Goal: Task Accomplishment & Management: Use online tool/utility

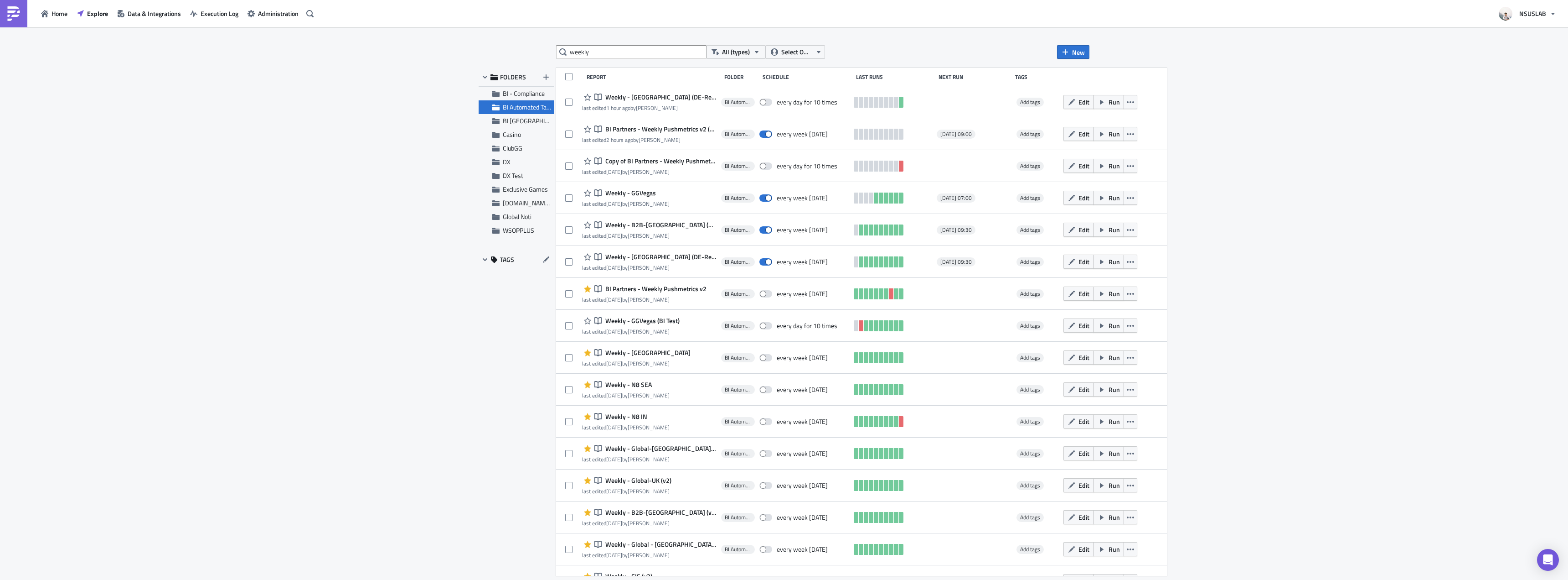
click at [355, 177] on div "weekly All (types) Select Owner New FOLDERS BI - Compliance BI Automated Tablea…" at bounding box center [784, 304] width 1568 height 554
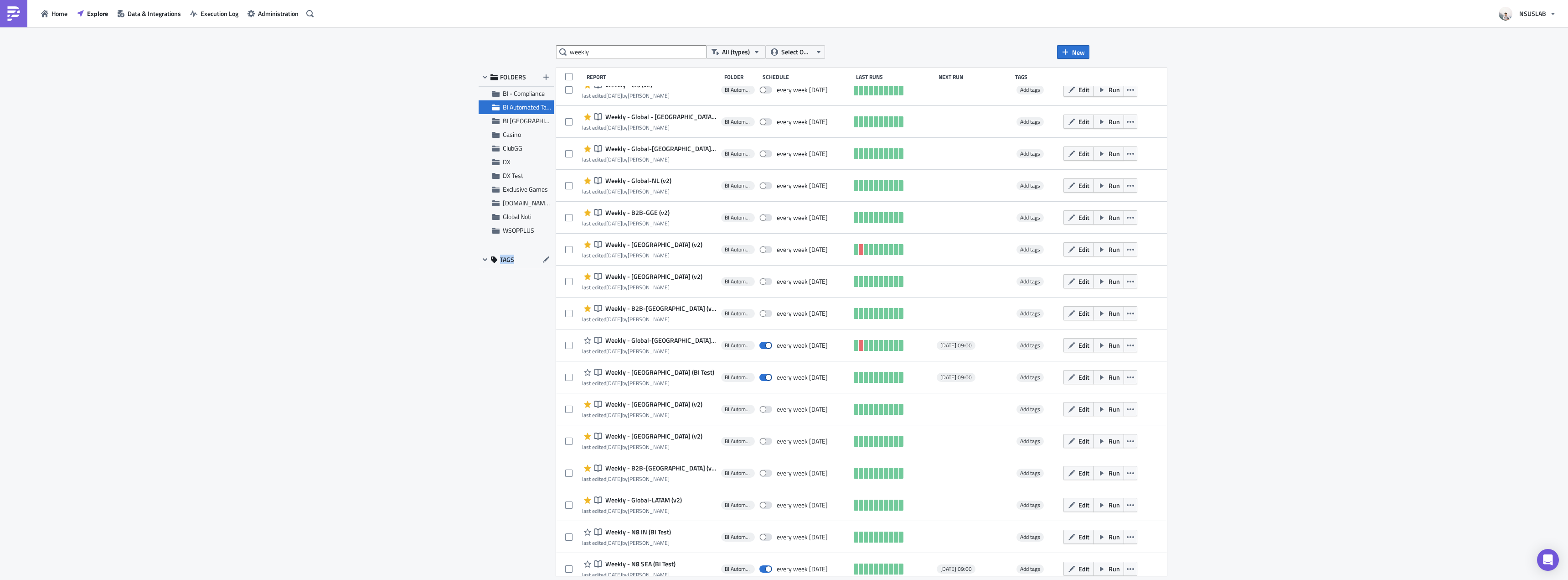
click at [355, 177] on div "weekly All (types) Select Owner New FOLDERS BI - Compliance BI Automated Tablea…" at bounding box center [784, 304] width 1568 height 554
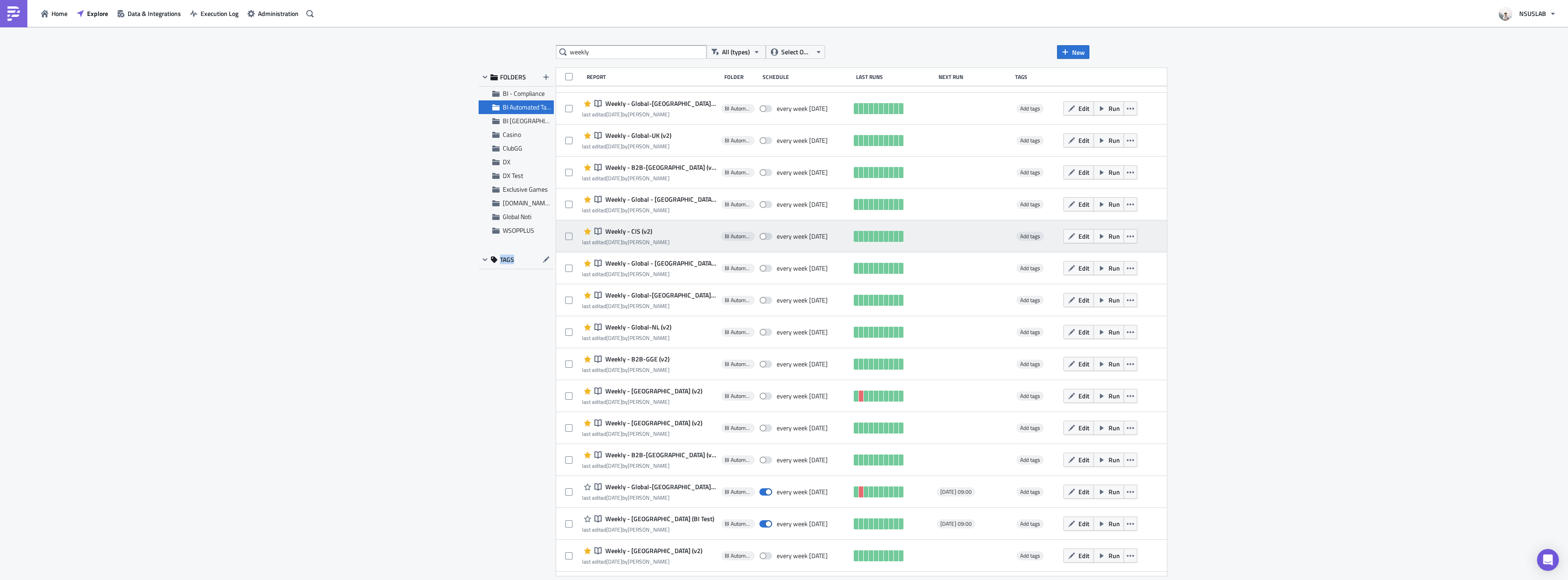
scroll to position [491, 0]
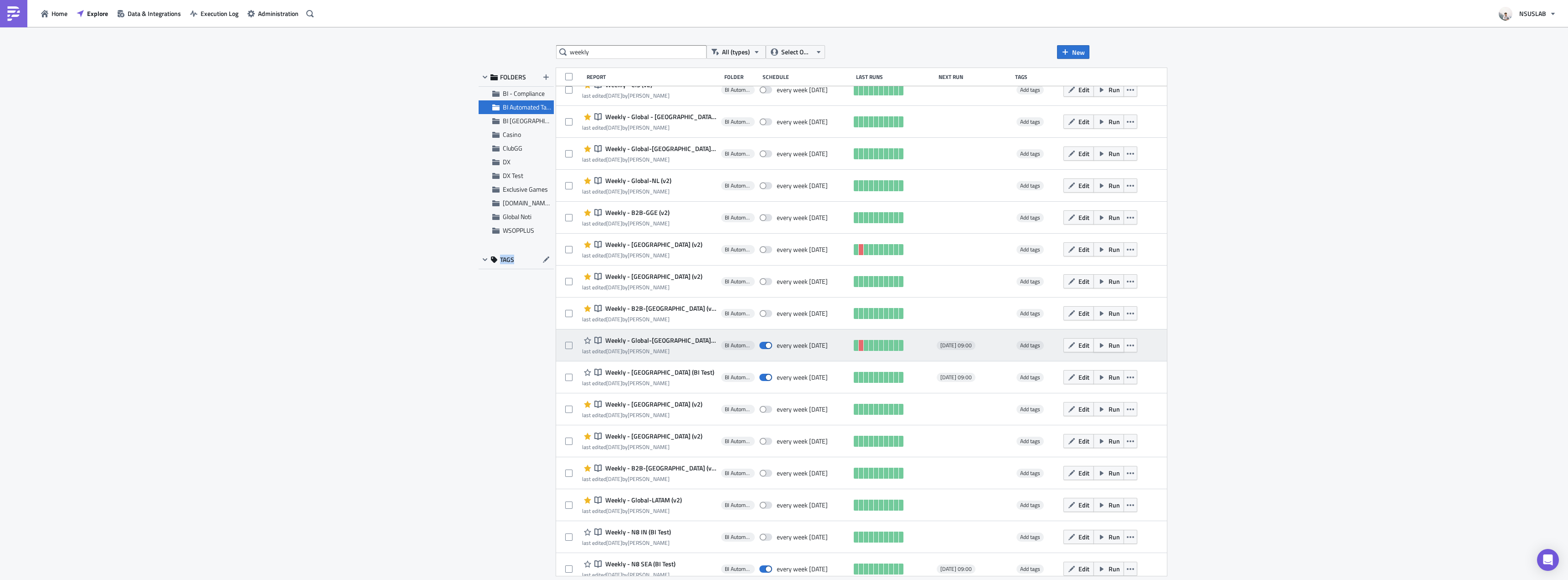
click at [1093, 349] on button "Run" at bounding box center [1109, 345] width 31 height 14
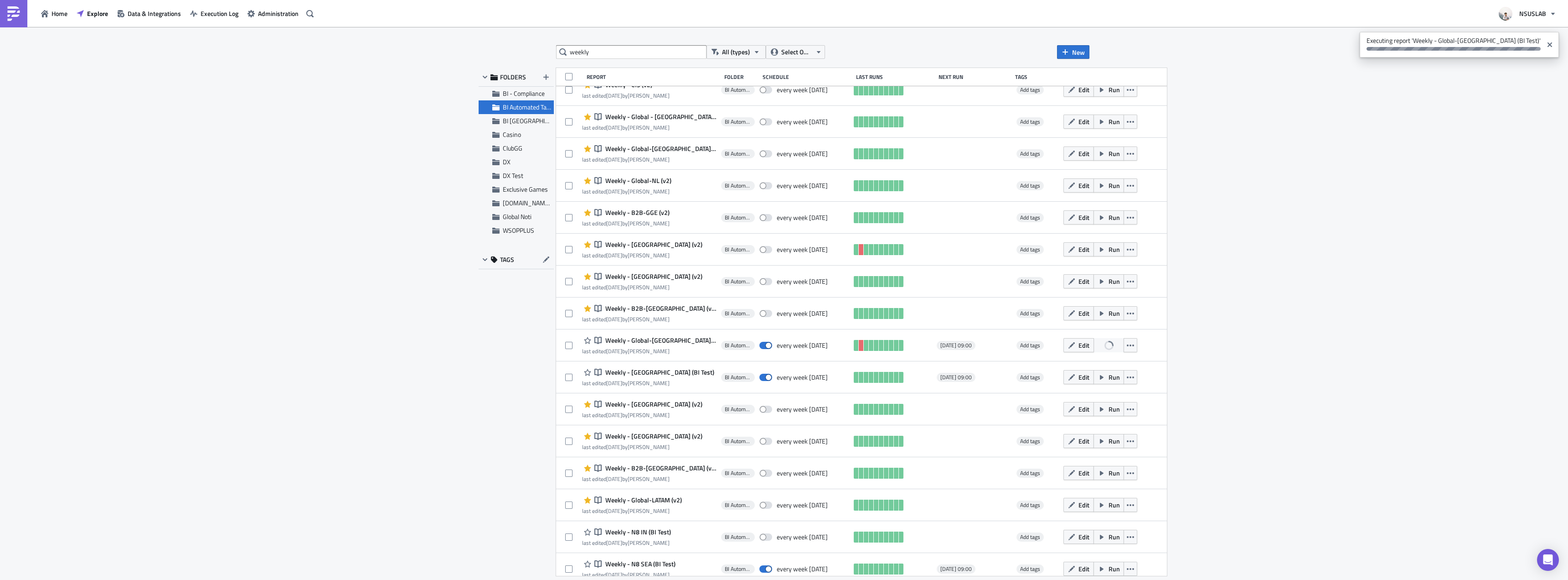
click at [1329, 230] on div "weekly All (types) Select Owner New FOLDERS BI - Compliance BI Automated Tablea…" at bounding box center [784, 304] width 1568 height 554
click at [1325, 229] on div "weekly All (types) Select Owner New FOLDERS BI - Compliance BI Automated Tablea…" at bounding box center [784, 304] width 1568 height 554
click at [1174, 208] on div "weekly All (types) Select Owner New FOLDERS BI - Compliance BI Automated Tablea…" at bounding box center [784, 304] width 1568 height 554
click at [1175, 208] on div "weekly All (types) Select Owner New FOLDERS BI - Compliance BI Automated Tablea…" at bounding box center [784, 304] width 1568 height 554
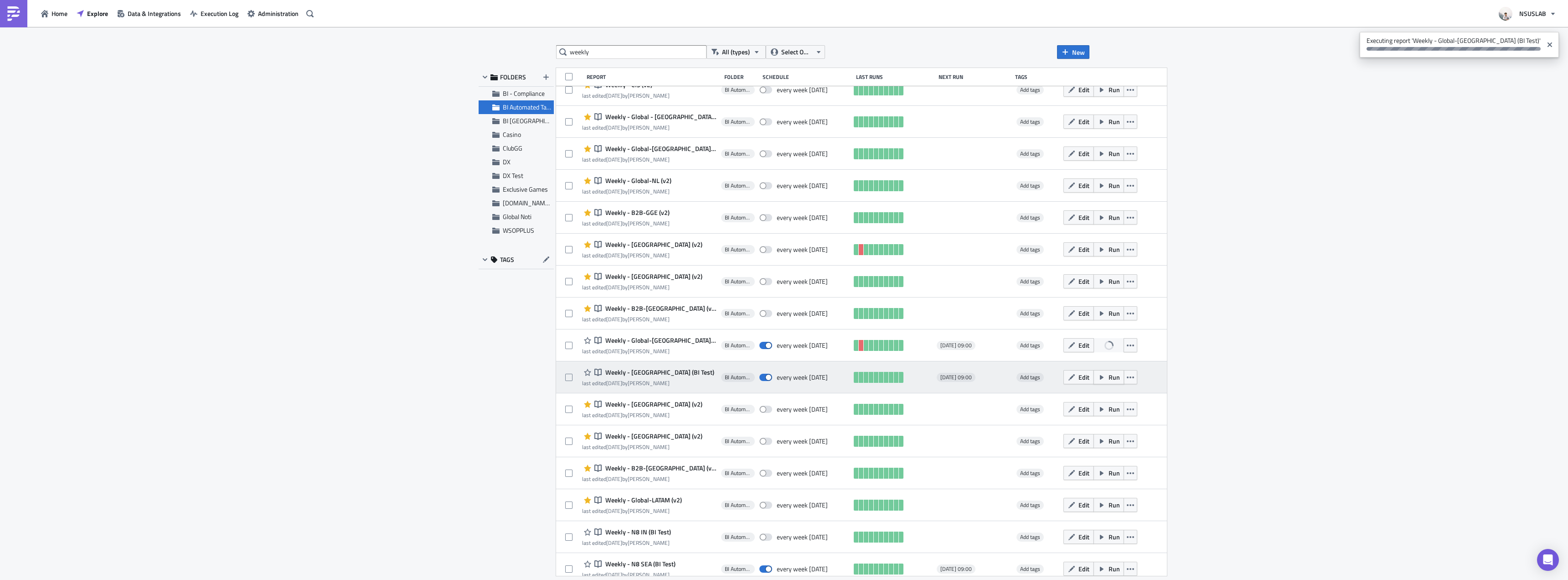
click at [1109, 379] on span "Run" at bounding box center [1115, 377] width 11 height 10
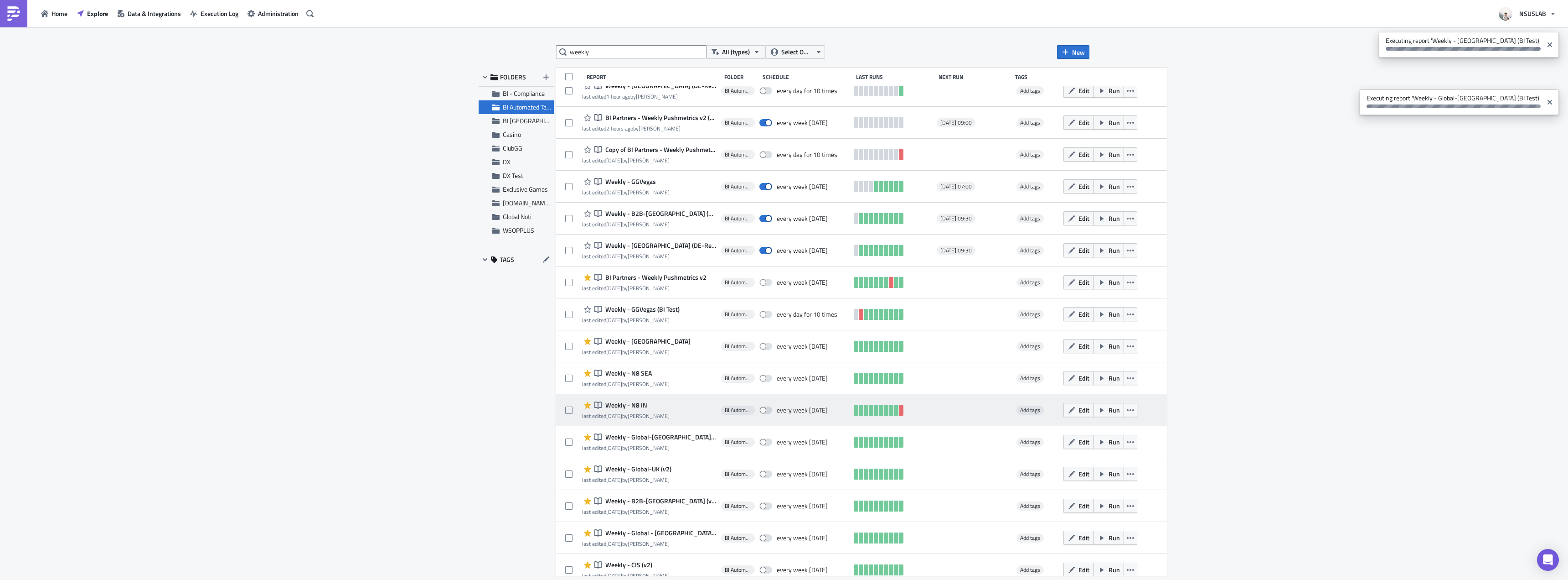
scroll to position [0, 0]
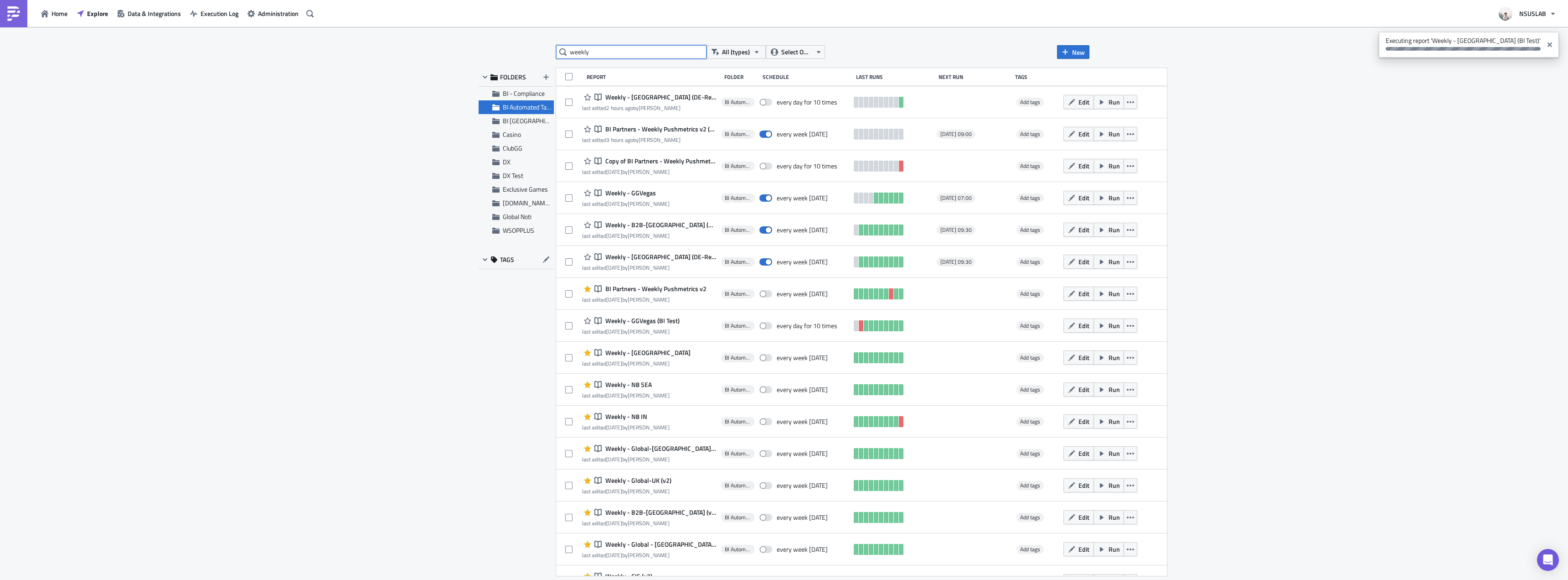
click at [648, 55] on input "weekly" at bounding box center [631, 51] width 151 height 14
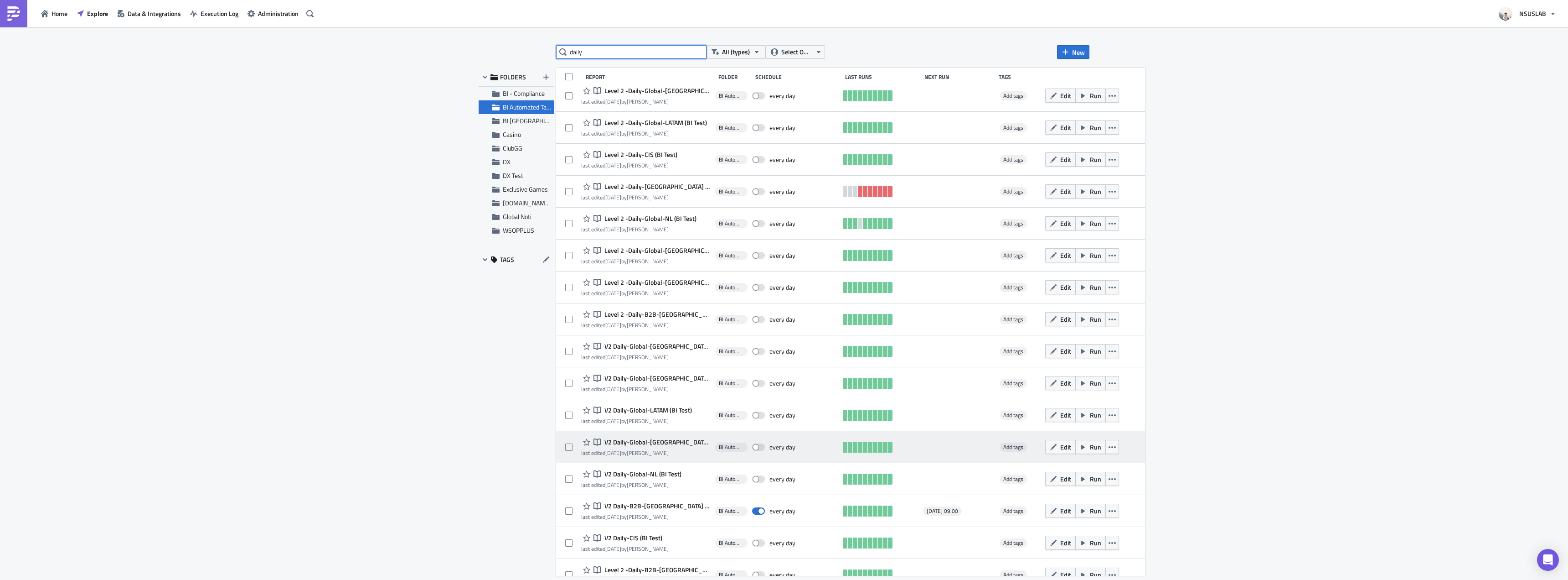
scroll to position [468, 0]
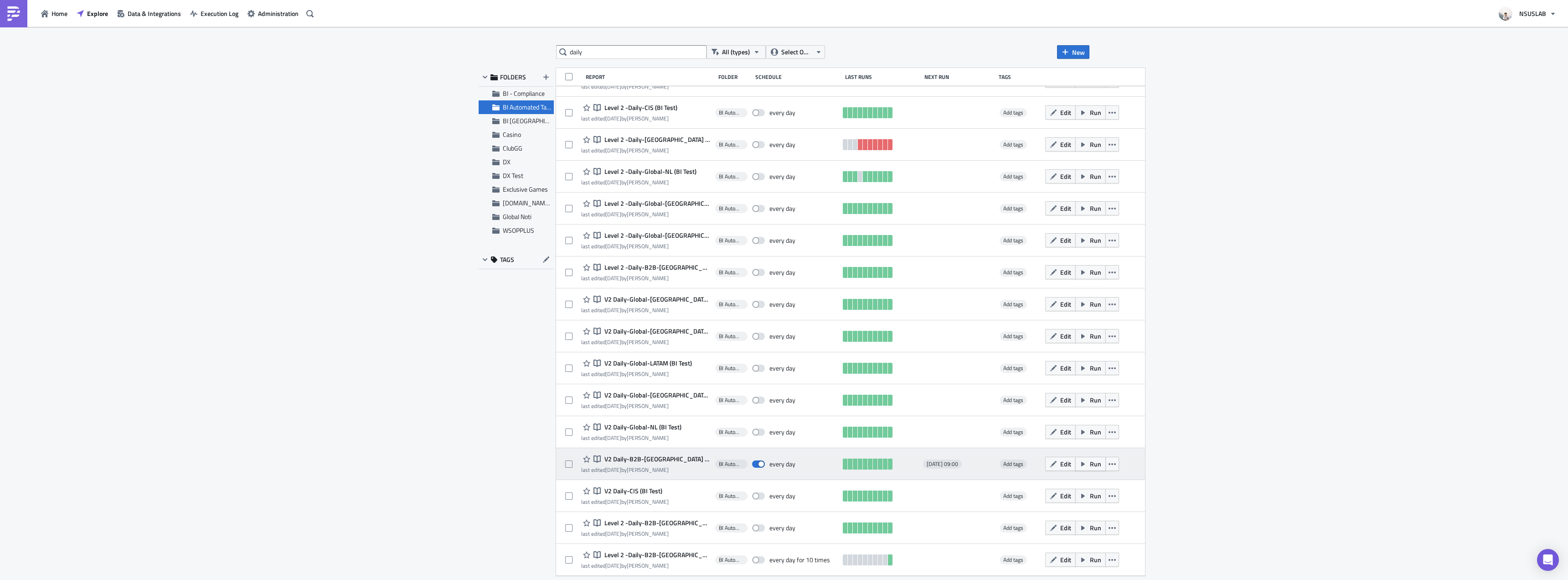
click at [1090, 468] on span "Run" at bounding box center [1096, 464] width 11 height 10
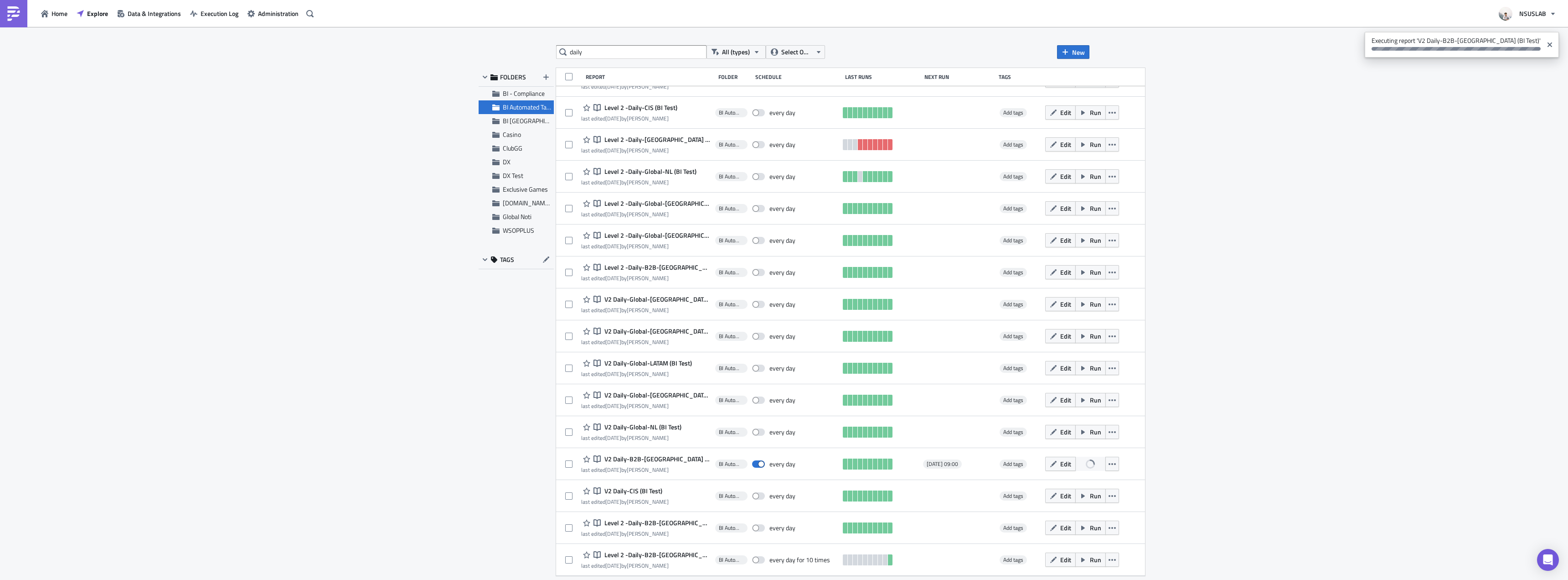
click at [1254, 183] on div "daily All (types) Select Owner New FOLDERS BI - Compliance BI Automated Tableau…" at bounding box center [784, 304] width 1568 height 554
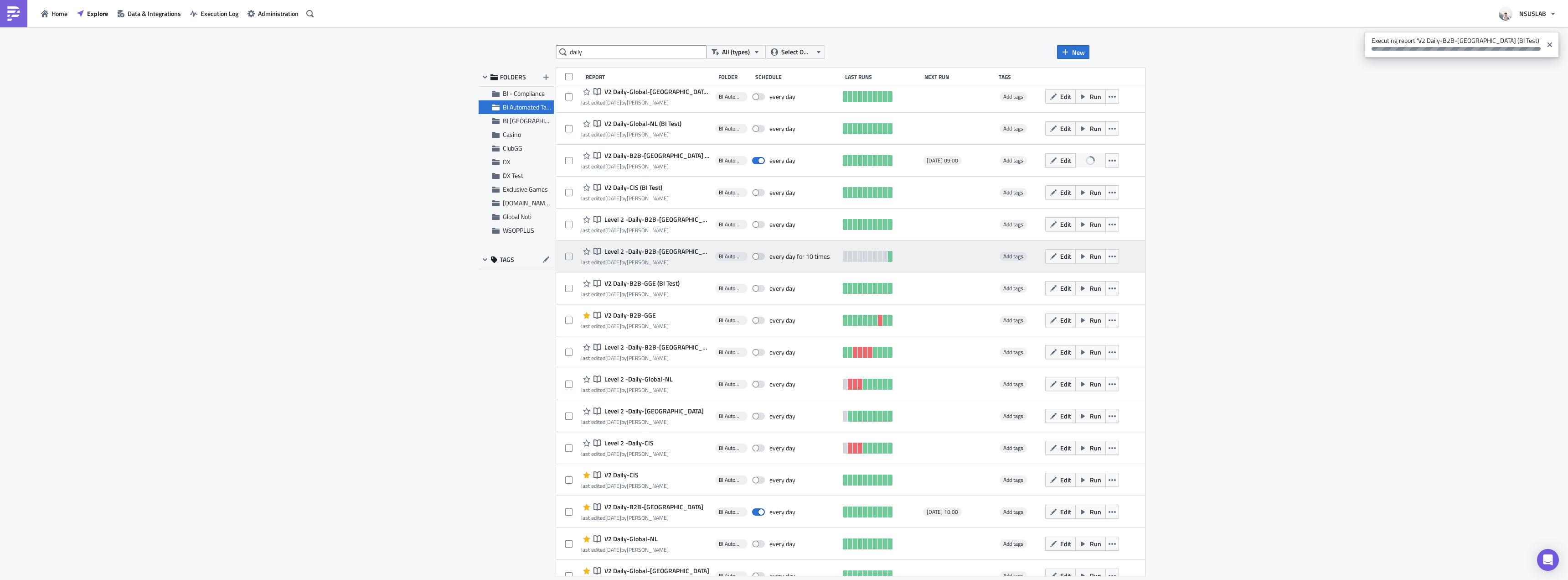
scroll to position [788, 0]
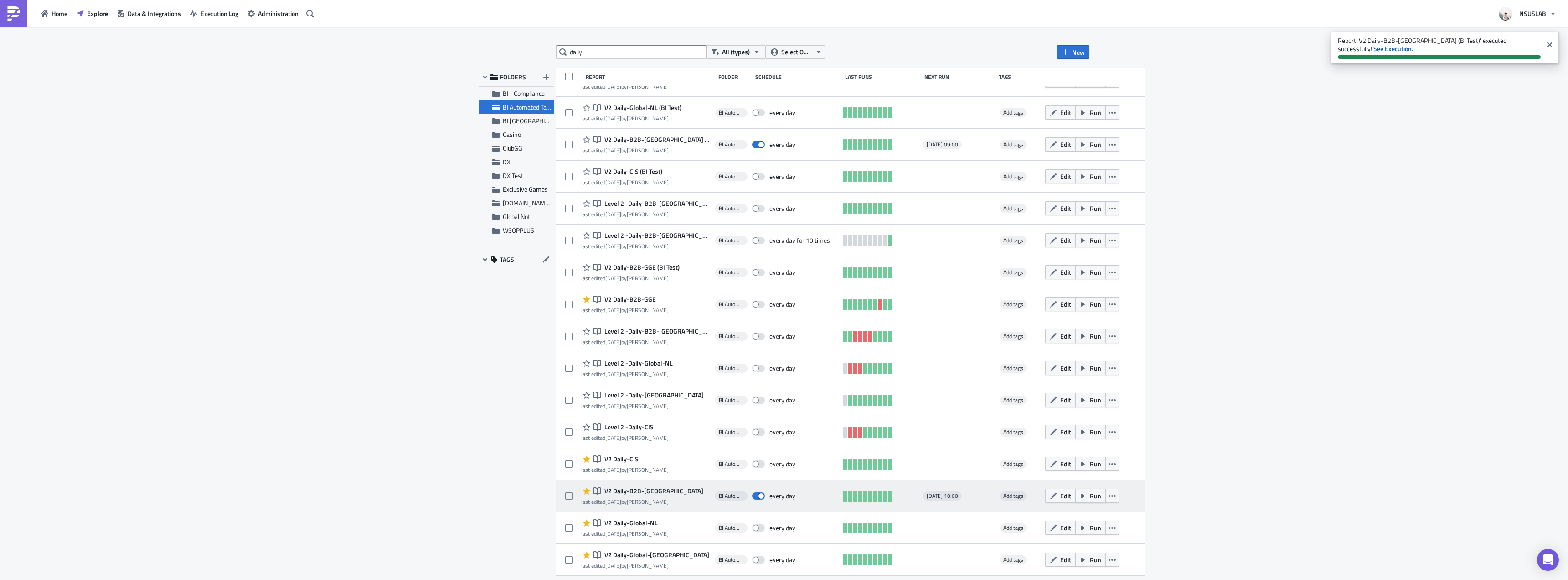
click at [1081, 497] on icon "button" at bounding box center [1083, 496] width 3 height 5
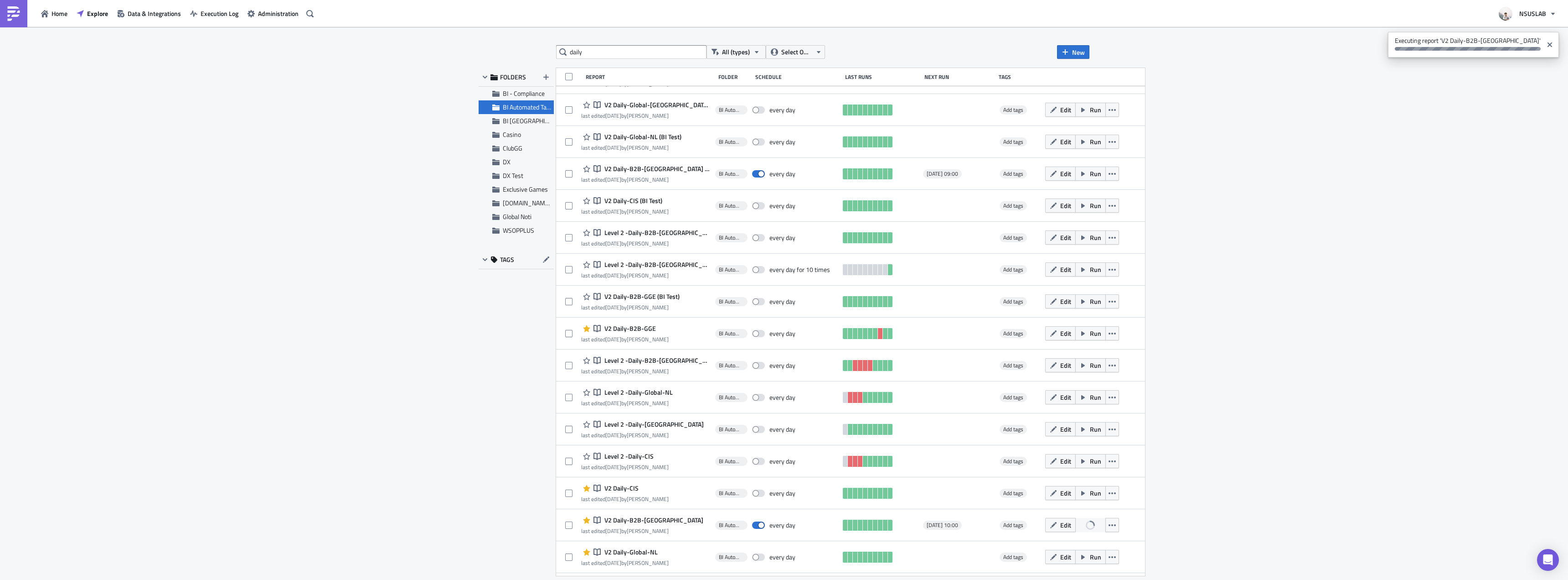
scroll to position [742, 0]
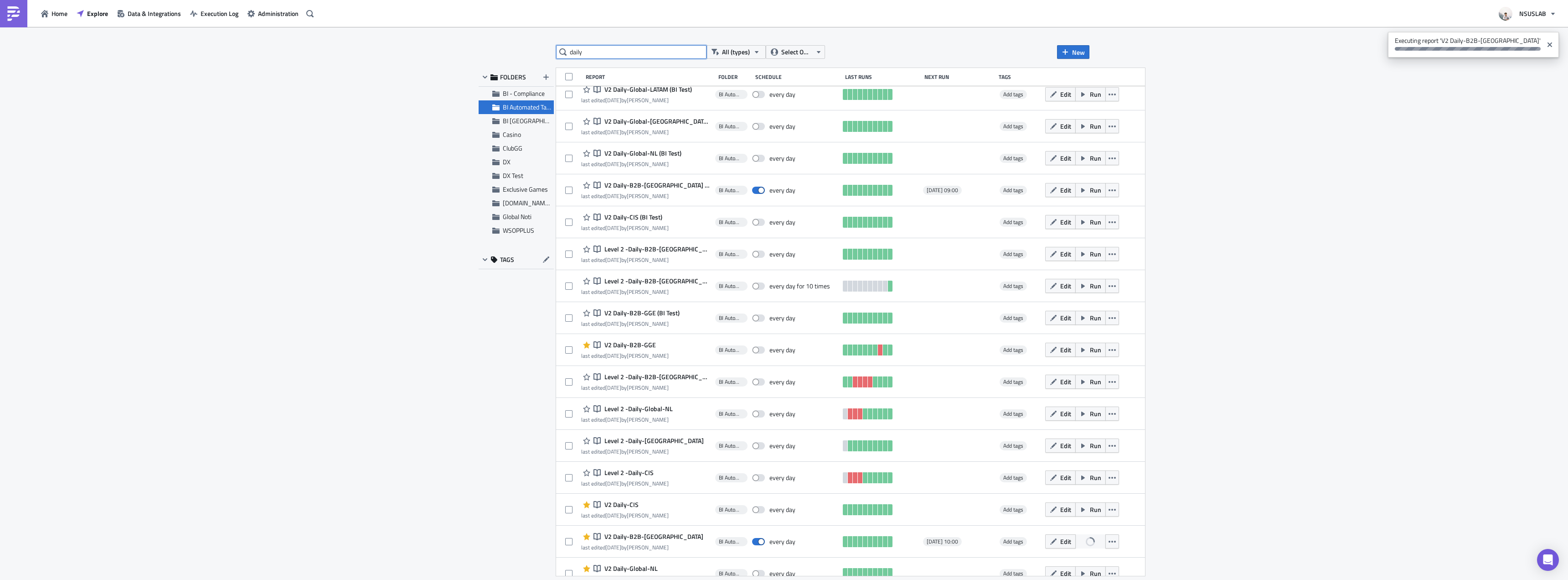
click at [578, 53] on input "daily" at bounding box center [631, 51] width 151 height 14
type input "weekly"
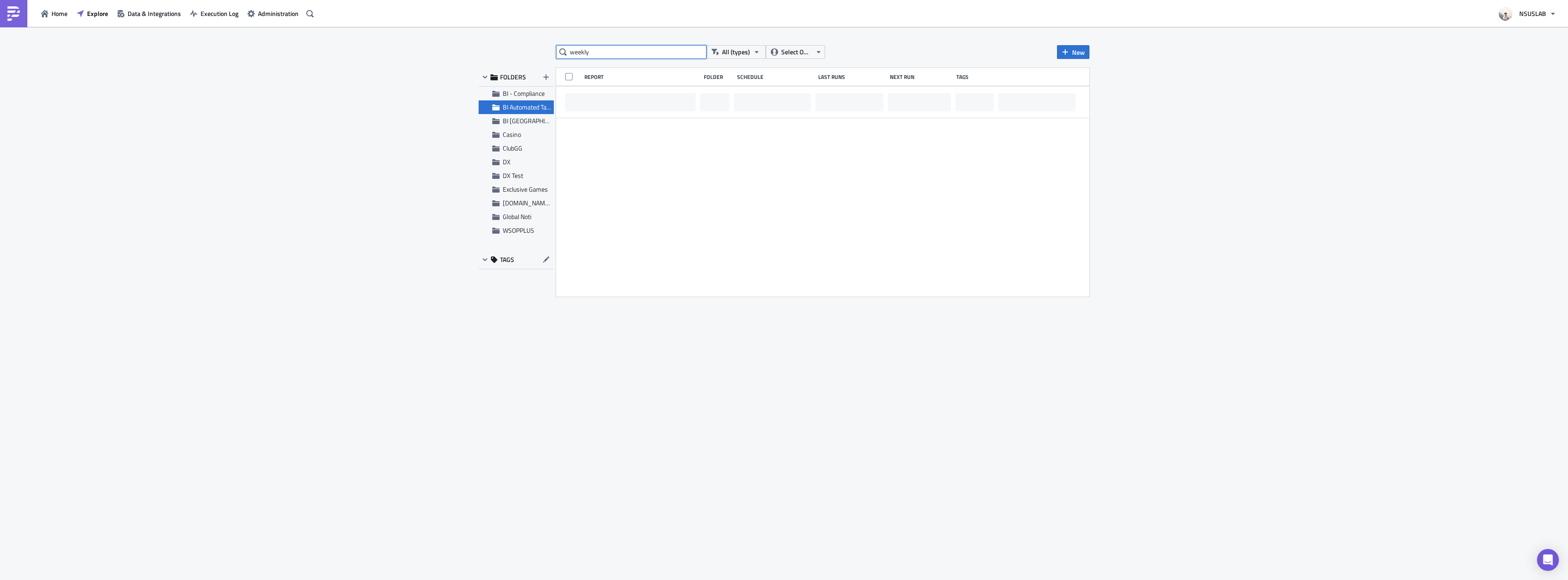
scroll to position [0, 0]
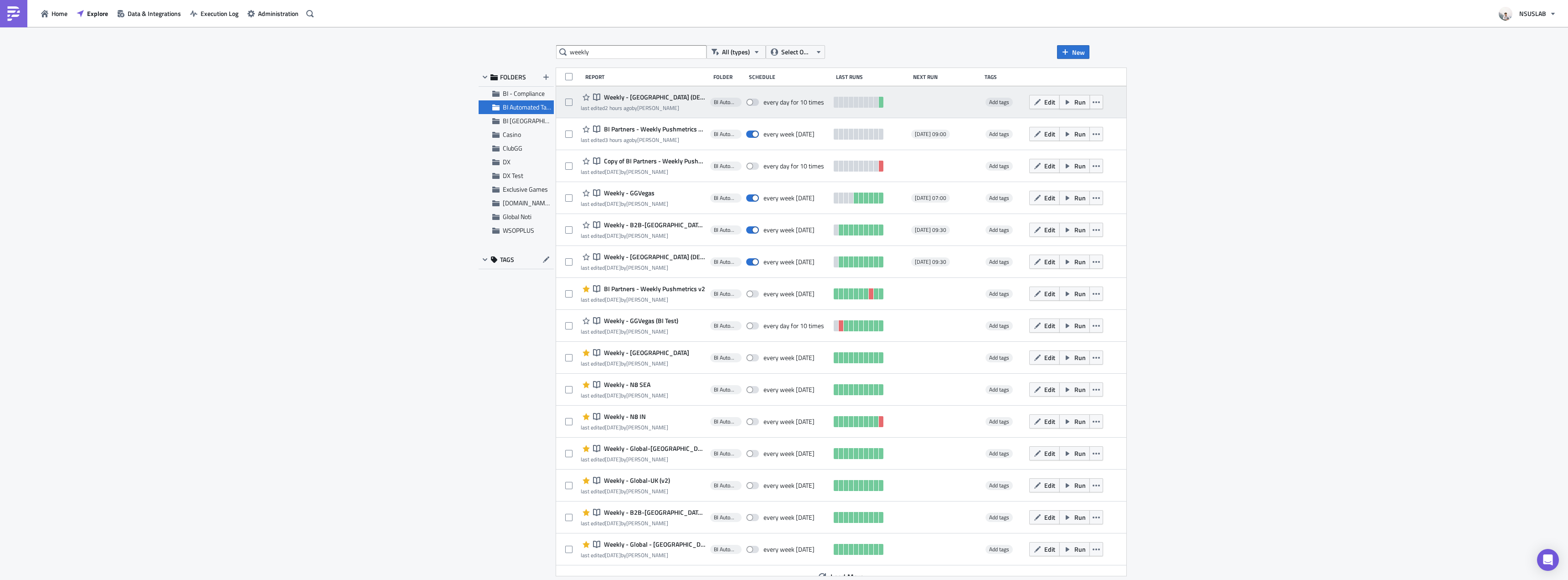
click at [1071, 103] on icon "button" at bounding box center [1067, 102] width 7 height 7
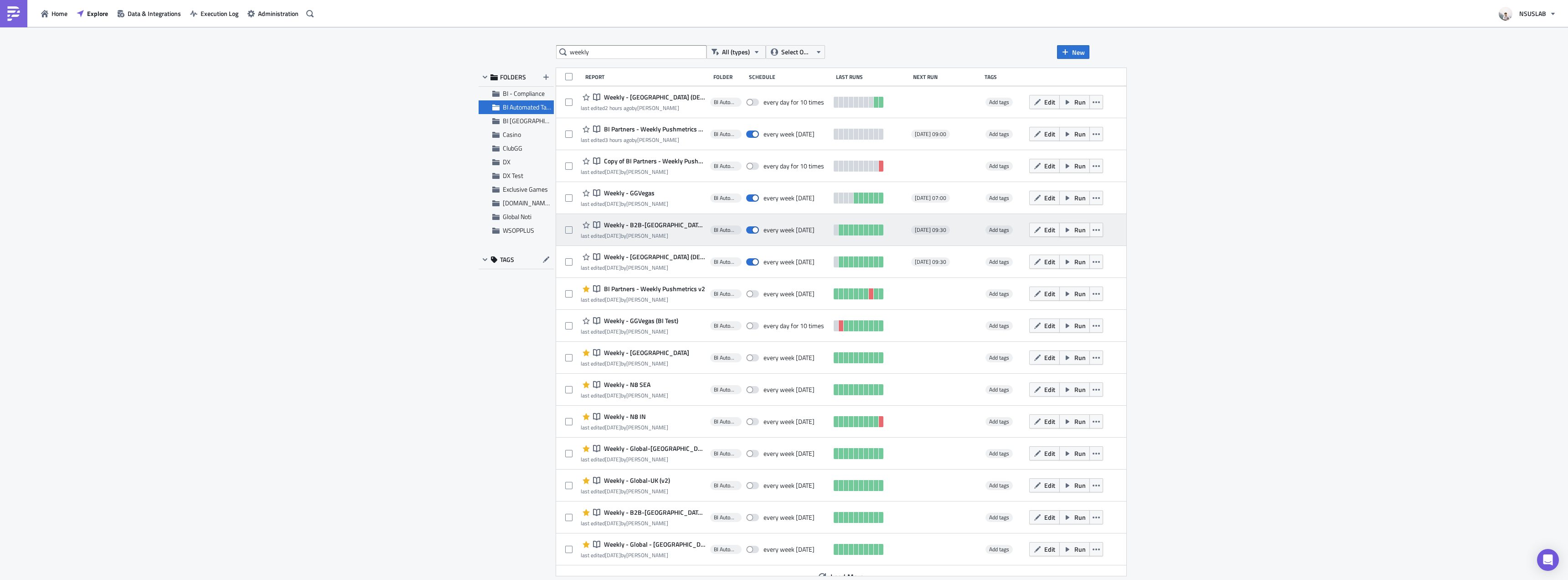
click at [1071, 232] on icon "button" at bounding box center [1067, 230] width 7 height 7
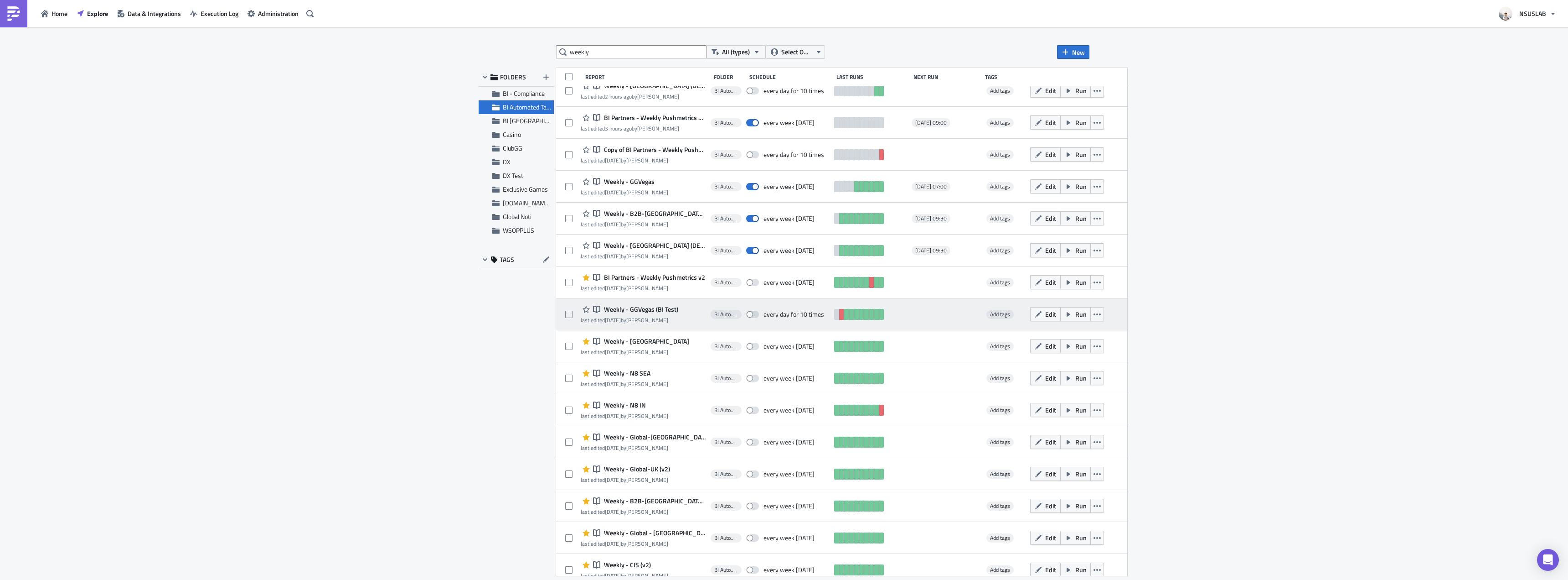
scroll to position [57, 0]
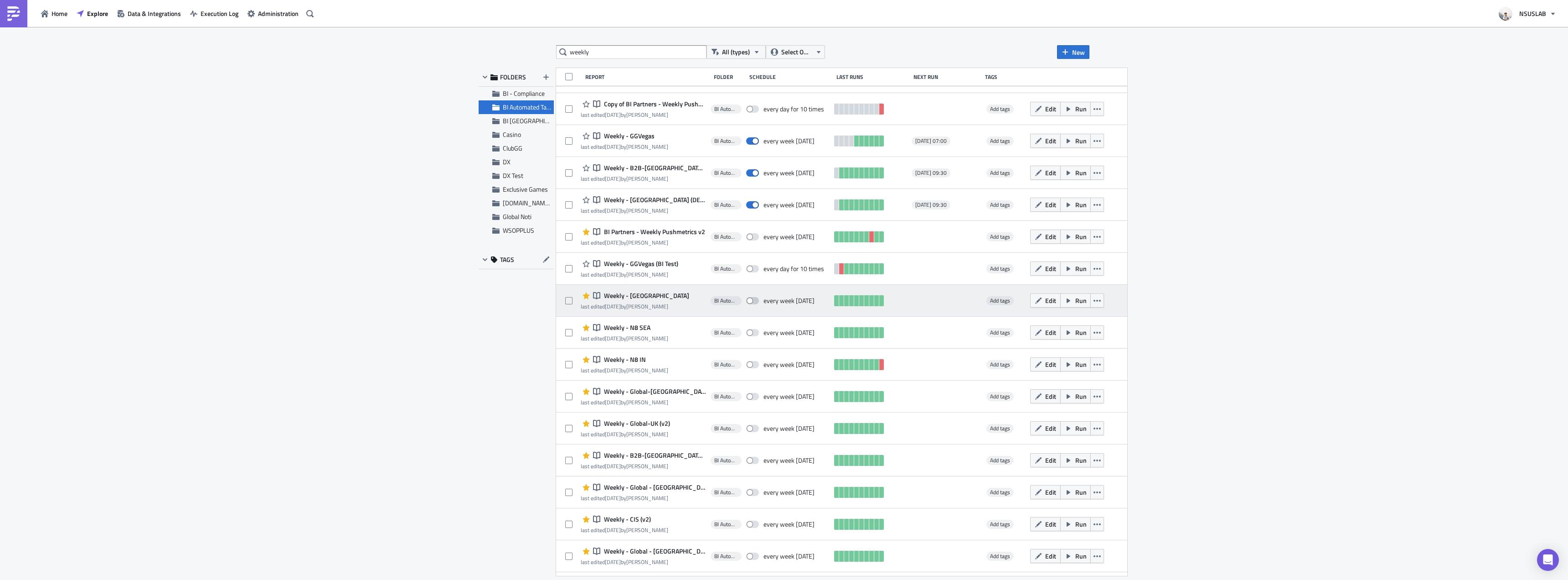
click at [751, 300] on span at bounding box center [752, 300] width 13 height 7
click at [751, 300] on input "checkbox" at bounding box center [751, 301] width 6 height 6
checkbox input "true"
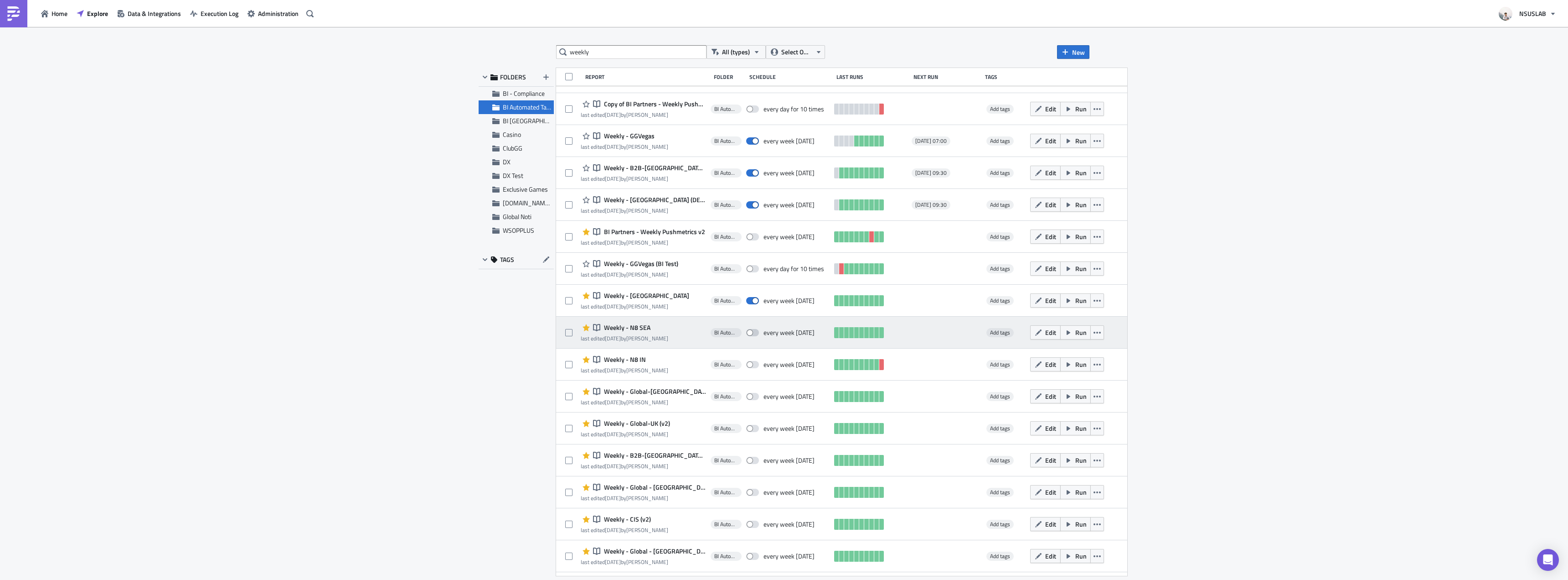
click at [753, 329] on span at bounding box center [752, 332] width 13 height 7
click at [753, 330] on input "checkbox" at bounding box center [751, 332] width 6 height 6
checkbox input "true"
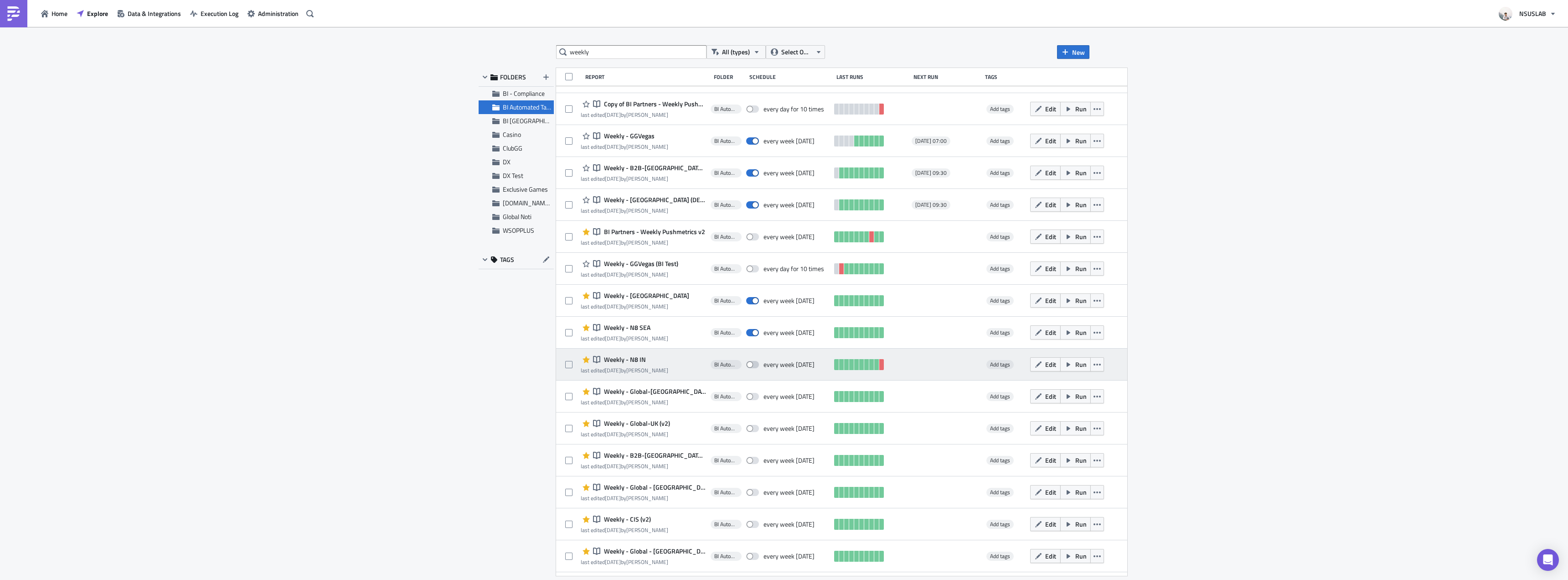
click at [751, 362] on span at bounding box center [752, 364] width 13 height 7
click at [751, 362] on input "checkbox" at bounding box center [751, 364] width 6 height 6
checkbox input "true"
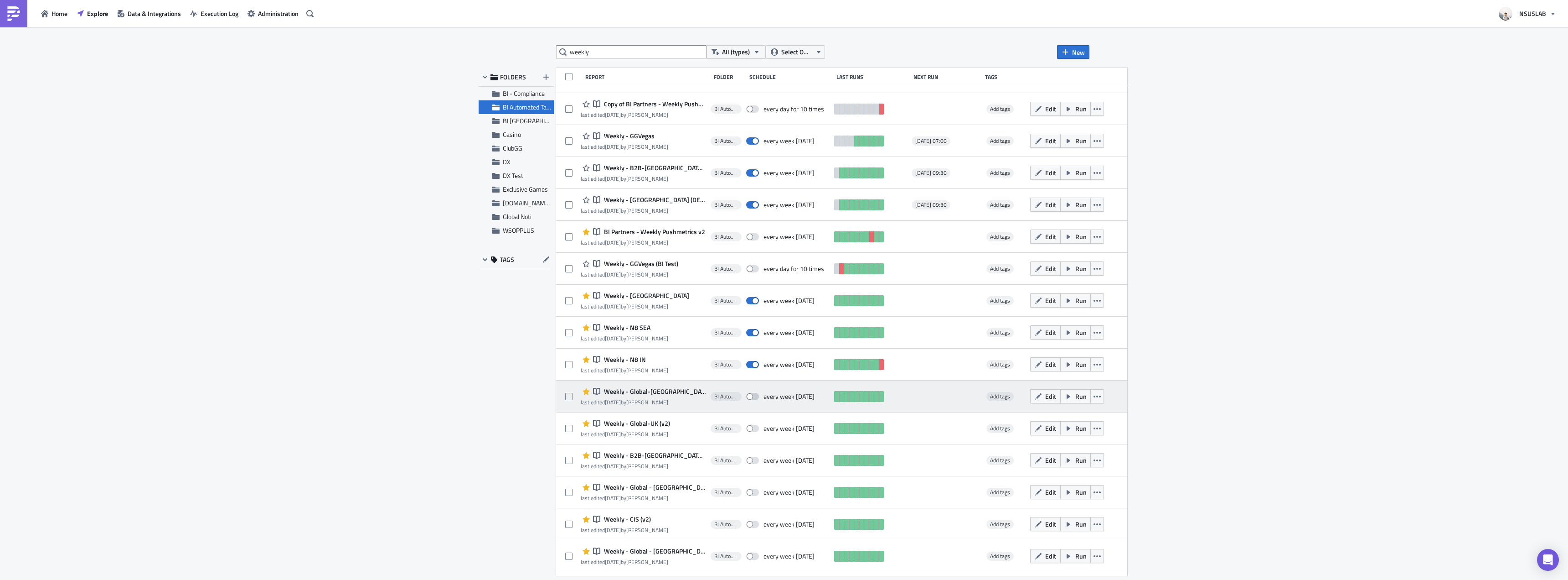
click at [753, 397] on span at bounding box center [752, 396] width 13 height 7
click at [753, 397] on input "checkbox" at bounding box center [751, 396] width 6 height 6
checkbox input "true"
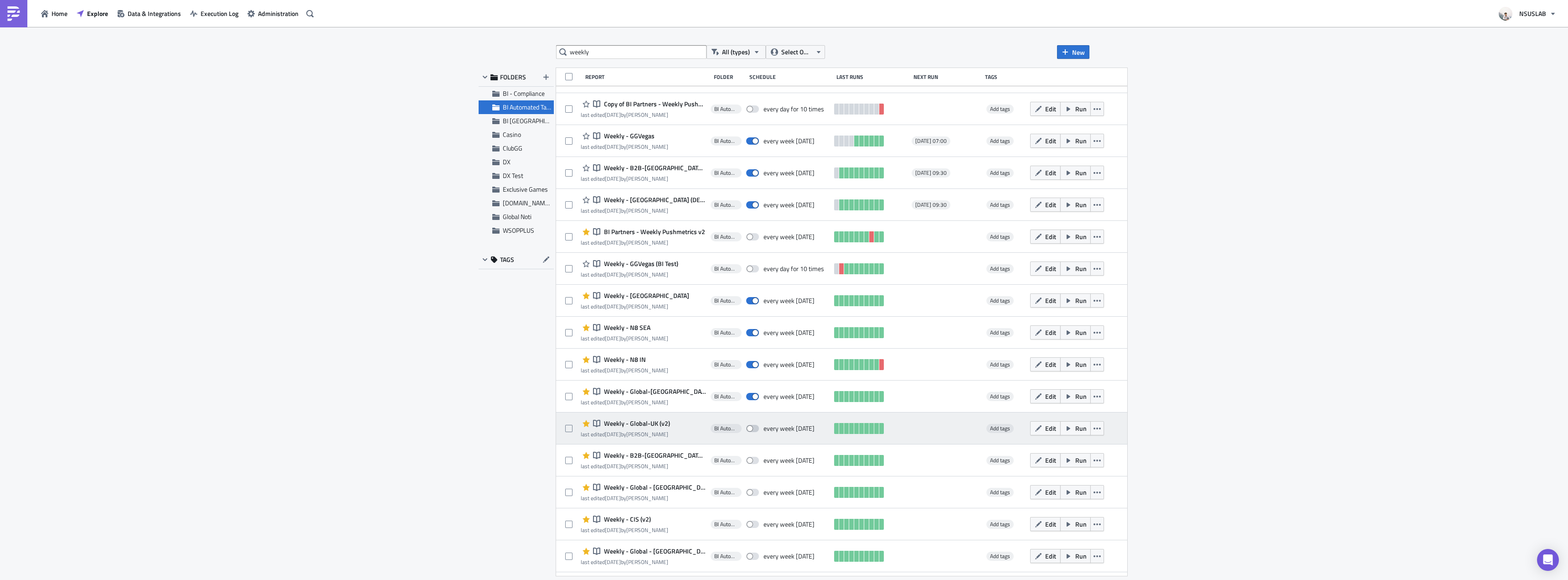
click at [753, 431] on span at bounding box center [752, 428] width 13 height 7
click at [753, 431] on input "checkbox" at bounding box center [751, 428] width 6 height 6
checkbox input "true"
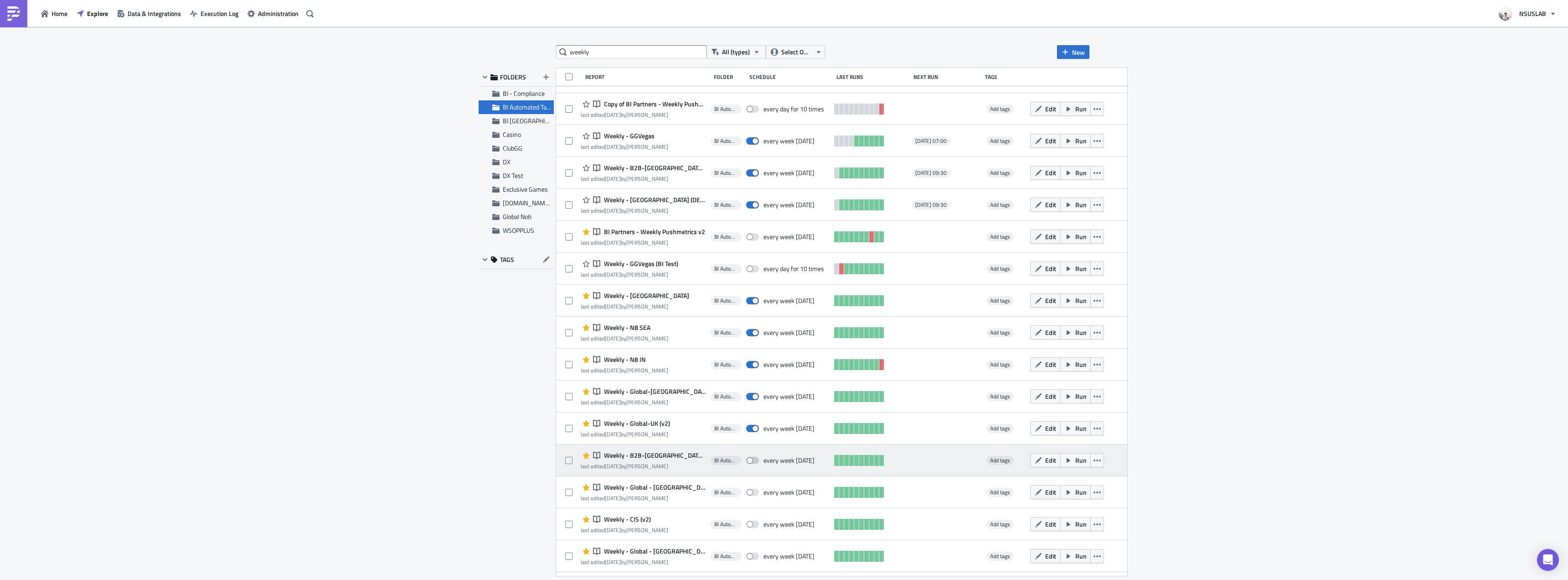
click at [757, 460] on span at bounding box center [752, 459] width 13 height 7
click at [754, 460] on input "checkbox" at bounding box center [751, 460] width 6 height 6
checkbox input "true"
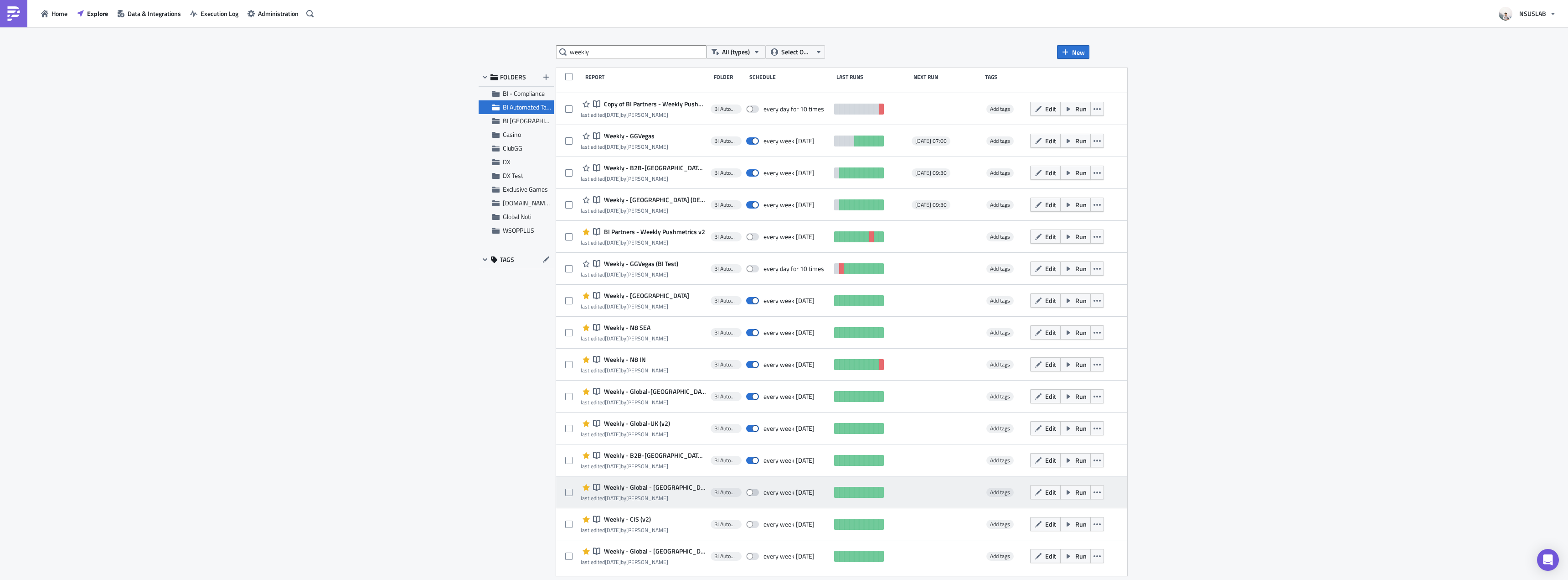
click at [756, 494] on span at bounding box center [752, 492] width 13 height 7
click at [754, 494] on input "checkbox" at bounding box center [751, 492] width 6 height 6
checkbox input "true"
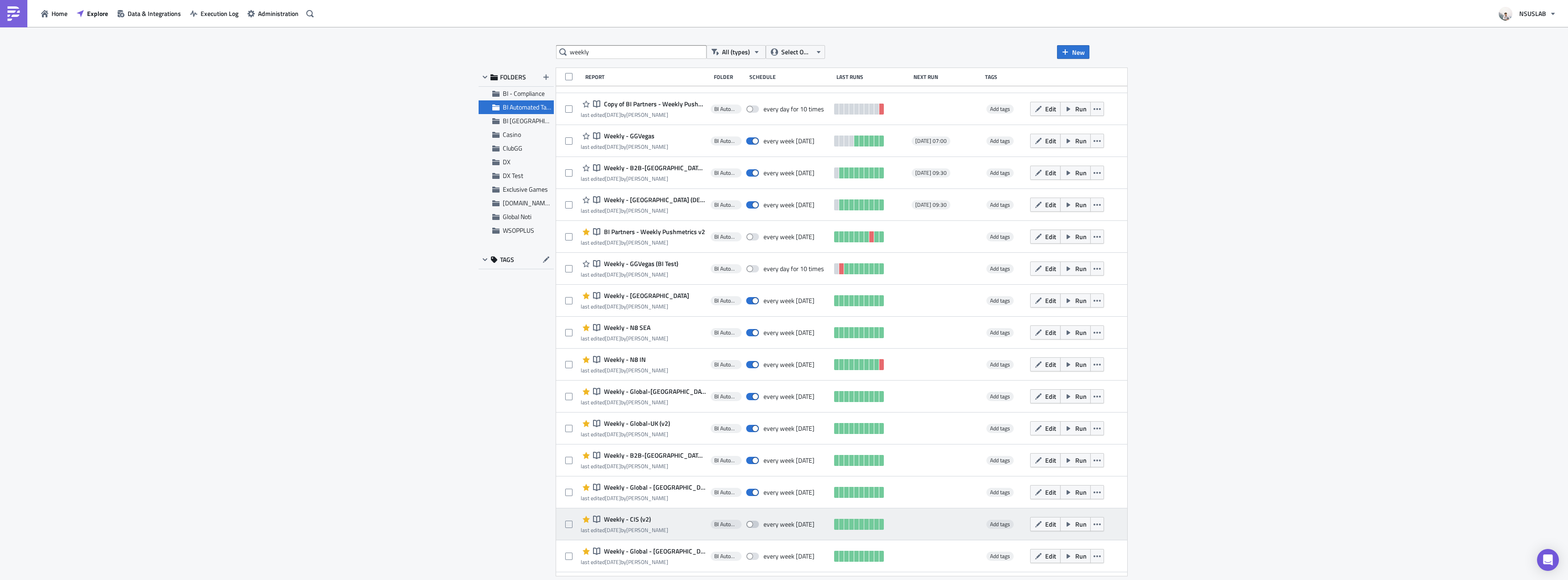
click at [754, 526] on span at bounding box center [752, 524] width 13 height 7
click at [754, 526] on input "checkbox" at bounding box center [751, 524] width 6 height 6
checkbox input "true"
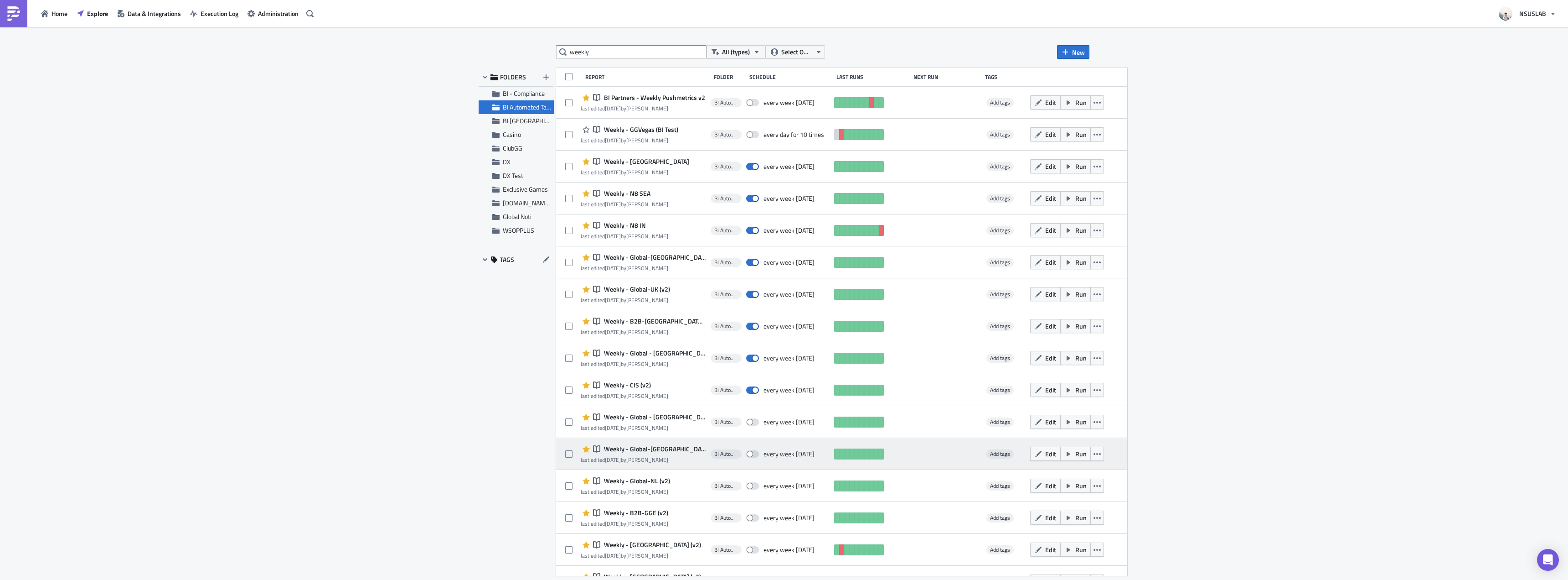
scroll to position [194, 0]
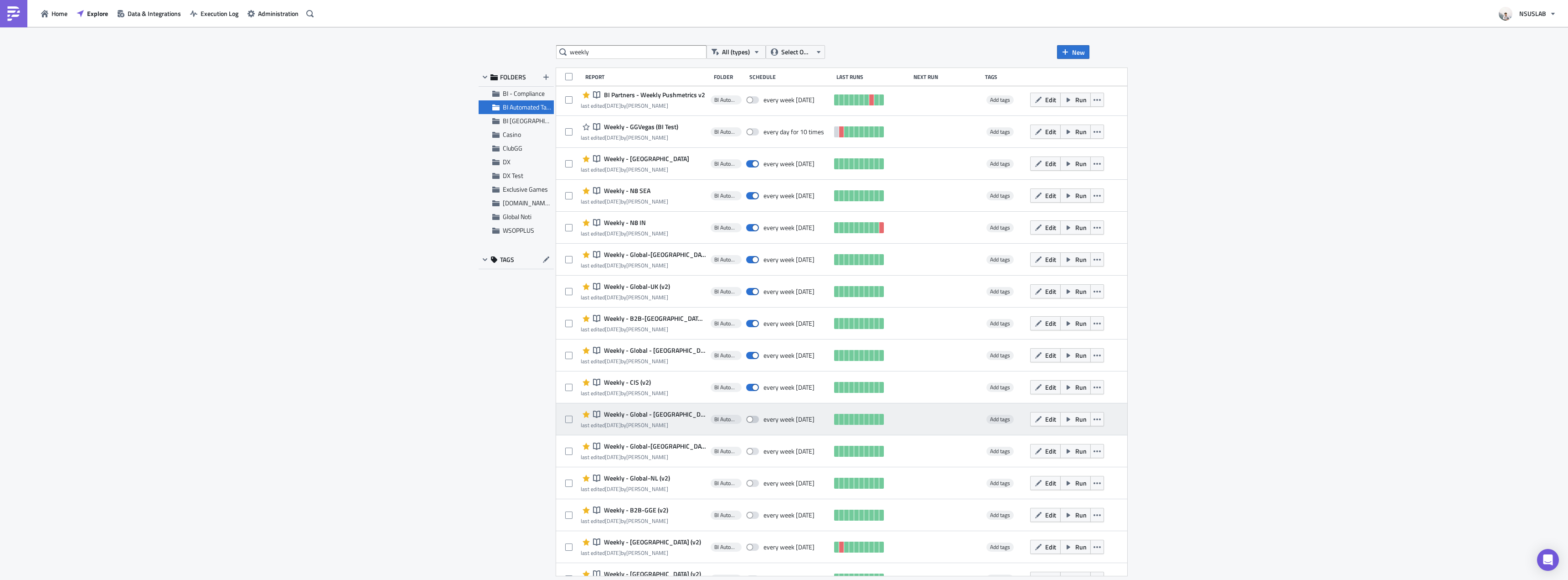
click at [753, 420] on span at bounding box center [752, 419] width 13 height 7
click at [753, 420] on input "checkbox" at bounding box center [751, 419] width 6 height 6
checkbox input "true"
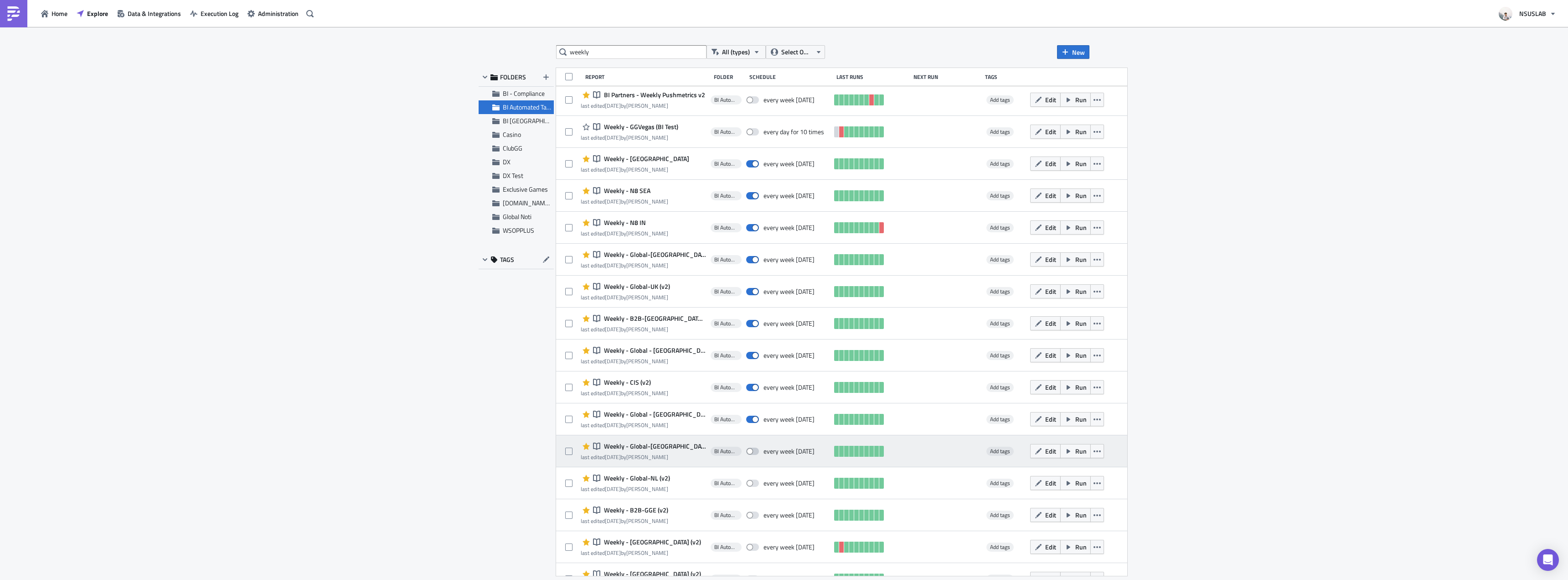
click at [753, 448] on span at bounding box center [752, 450] width 13 height 7
click at [753, 448] on input "checkbox" at bounding box center [751, 450] width 6 height 6
checkbox input "true"
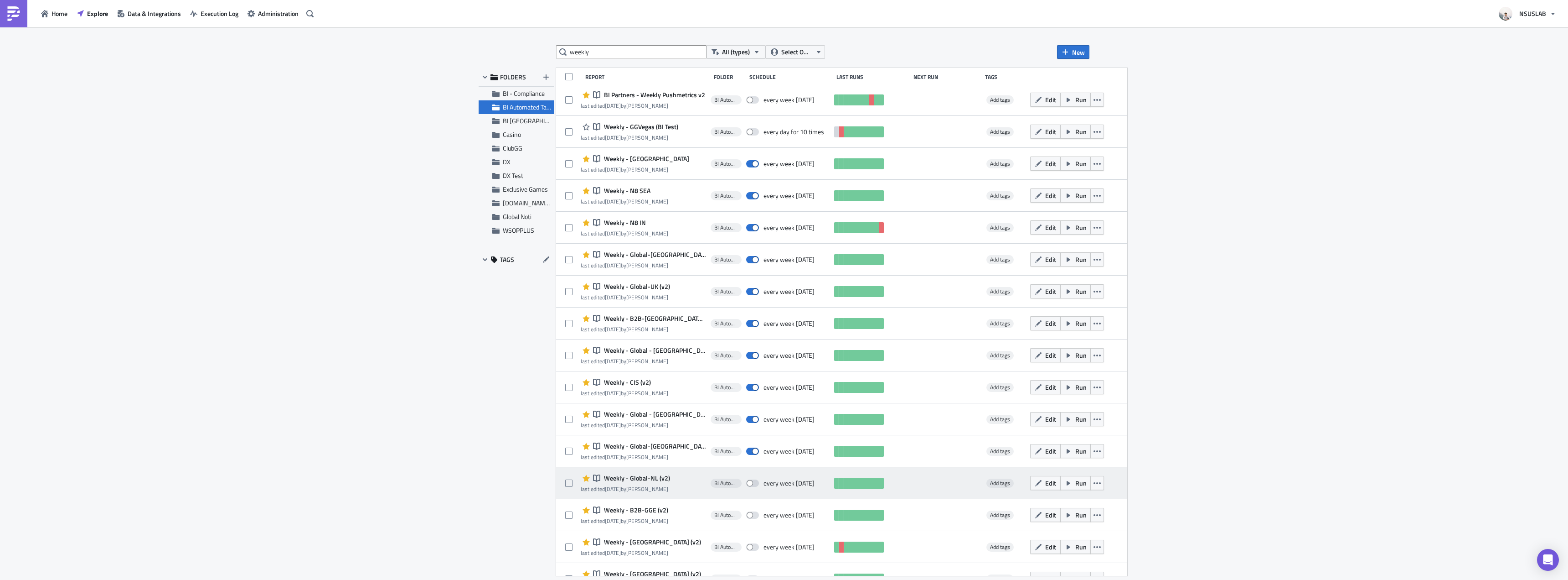
click at [758, 474] on div "every week [DATE]" at bounding box center [787, 483] width 83 height 18
click at [758, 482] on span at bounding box center [752, 482] width 13 height 7
click at [754, 482] on input "checkbox" at bounding box center [751, 483] width 6 height 6
checkbox input "true"
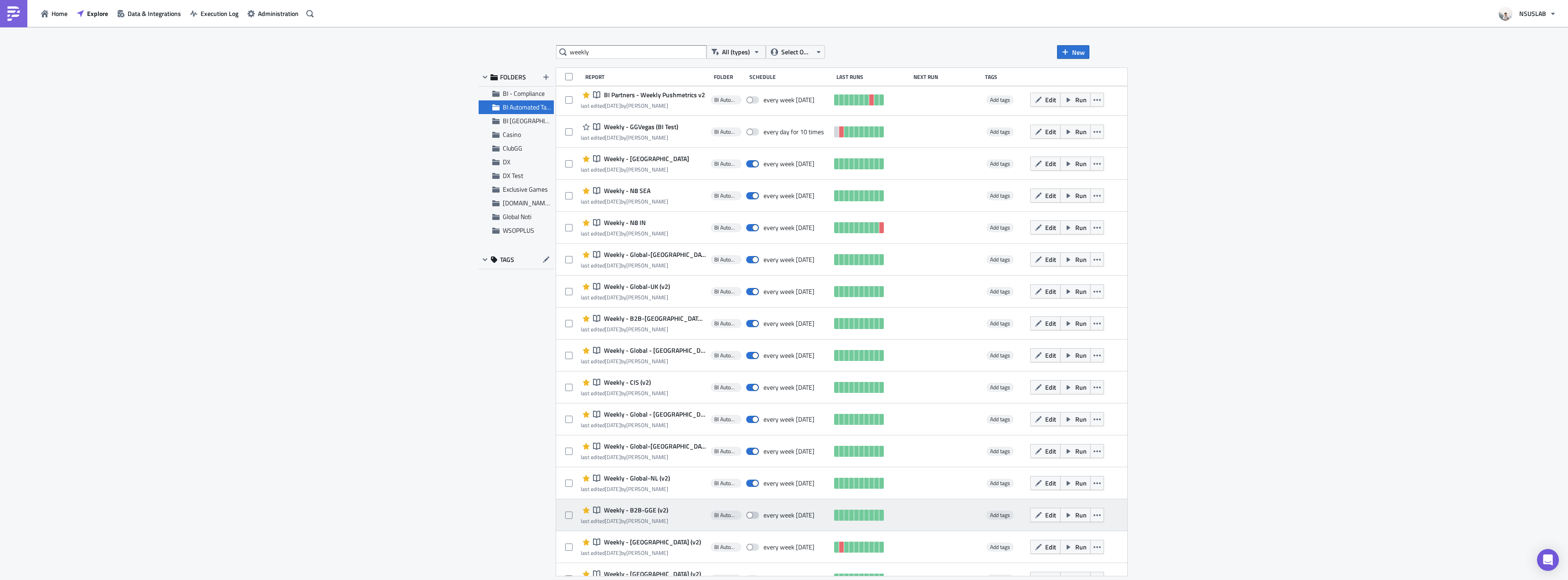
click at [756, 516] on span at bounding box center [752, 515] width 13 height 7
click at [754, 516] on input "checkbox" at bounding box center [751, 515] width 6 height 6
checkbox input "true"
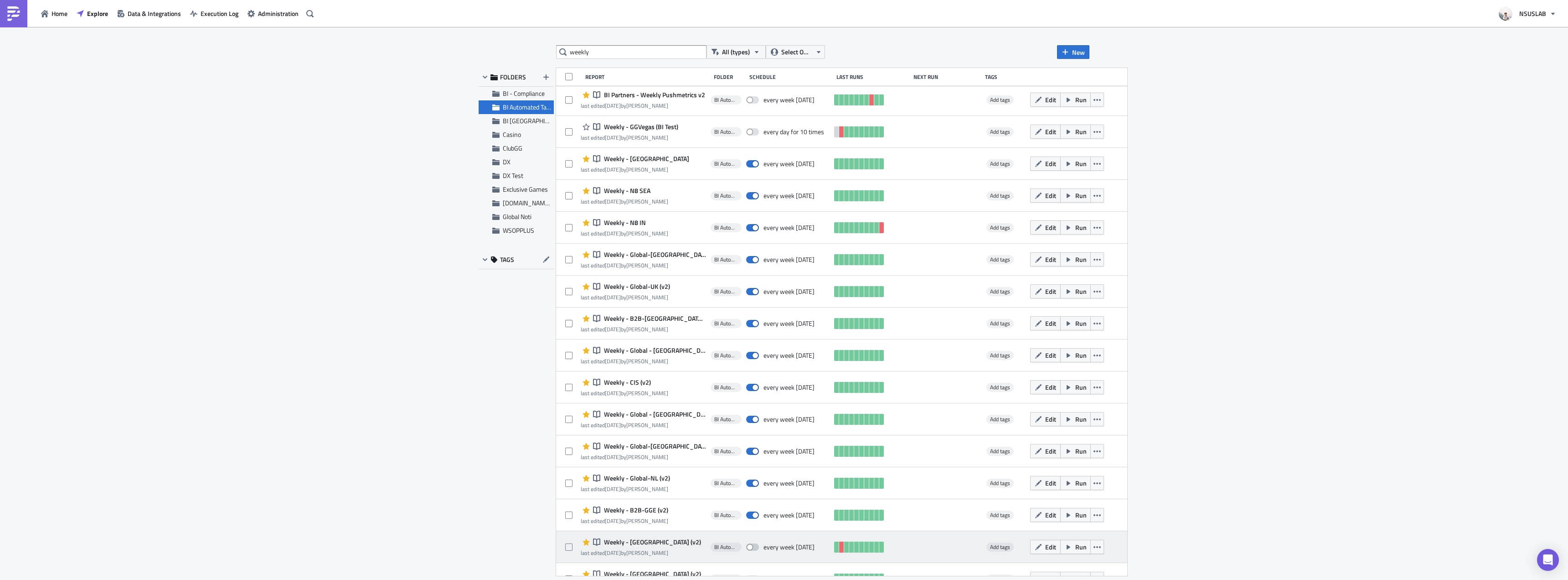
click at [756, 546] on span at bounding box center [752, 547] width 13 height 7
click at [754, 546] on input "checkbox" at bounding box center [751, 547] width 6 height 6
checkbox input "true"
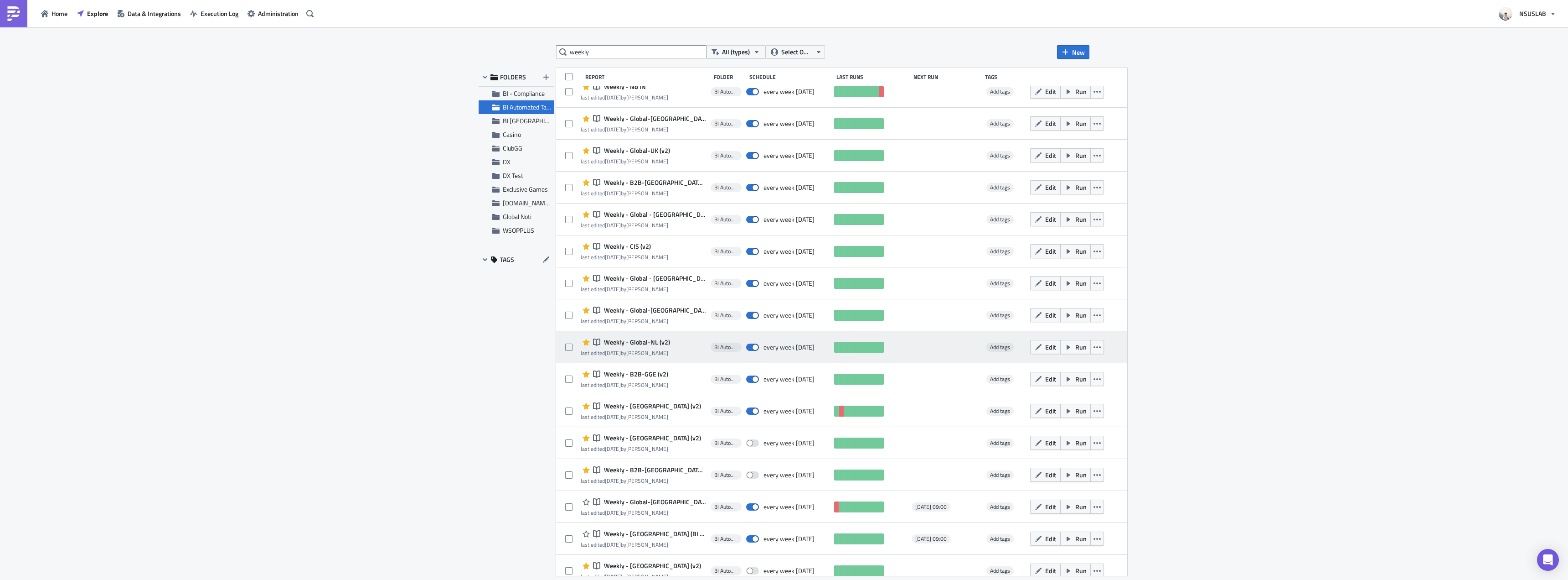
scroll to position [331, 0]
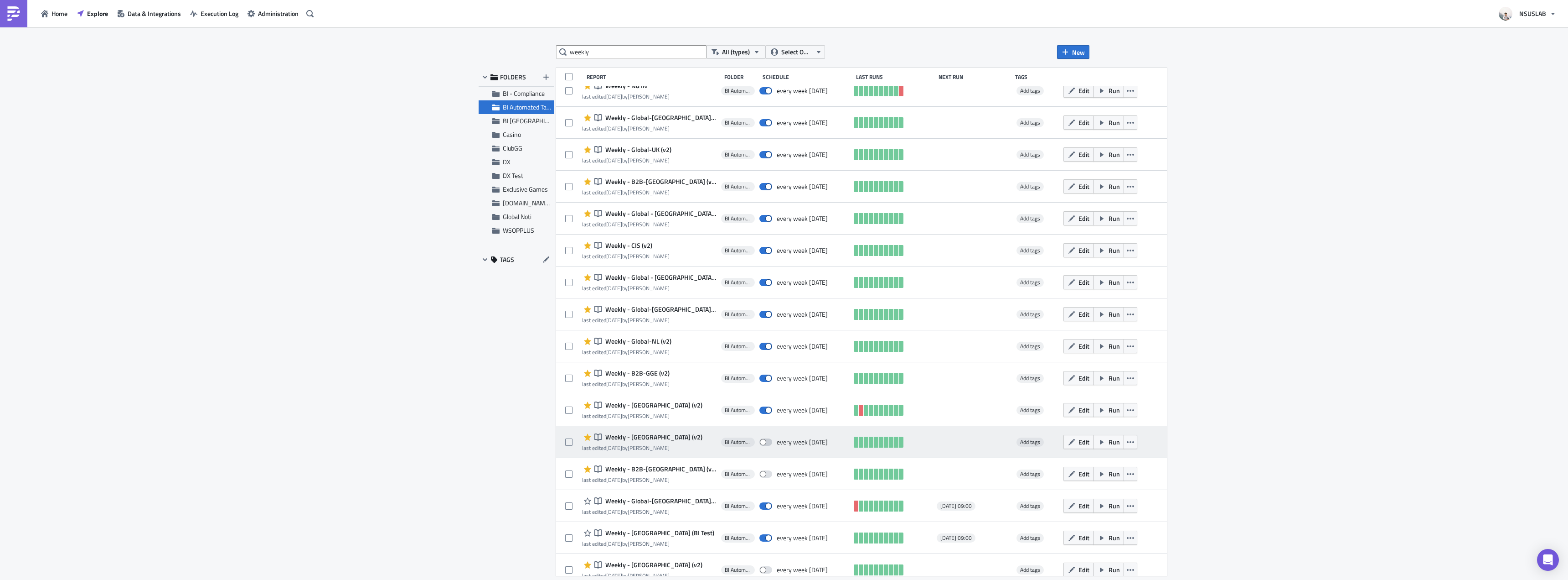
click at [760, 442] on span at bounding box center [766, 442] width 13 height 7
click at [761, 442] on input "checkbox" at bounding box center [764, 442] width 6 height 6
checkbox input "true"
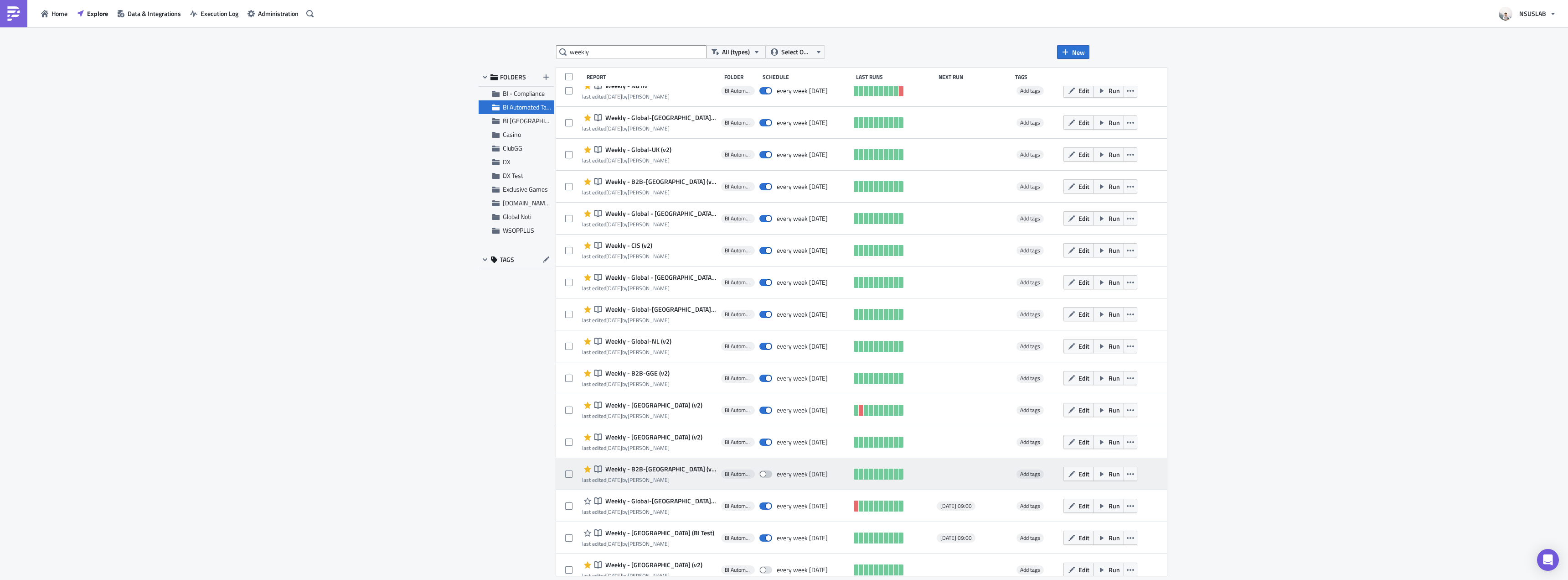
click at [760, 472] on span at bounding box center [766, 473] width 13 height 7
click at [761, 472] on input "checkbox" at bounding box center [764, 473] width 6 height 6
checkbox input "true"
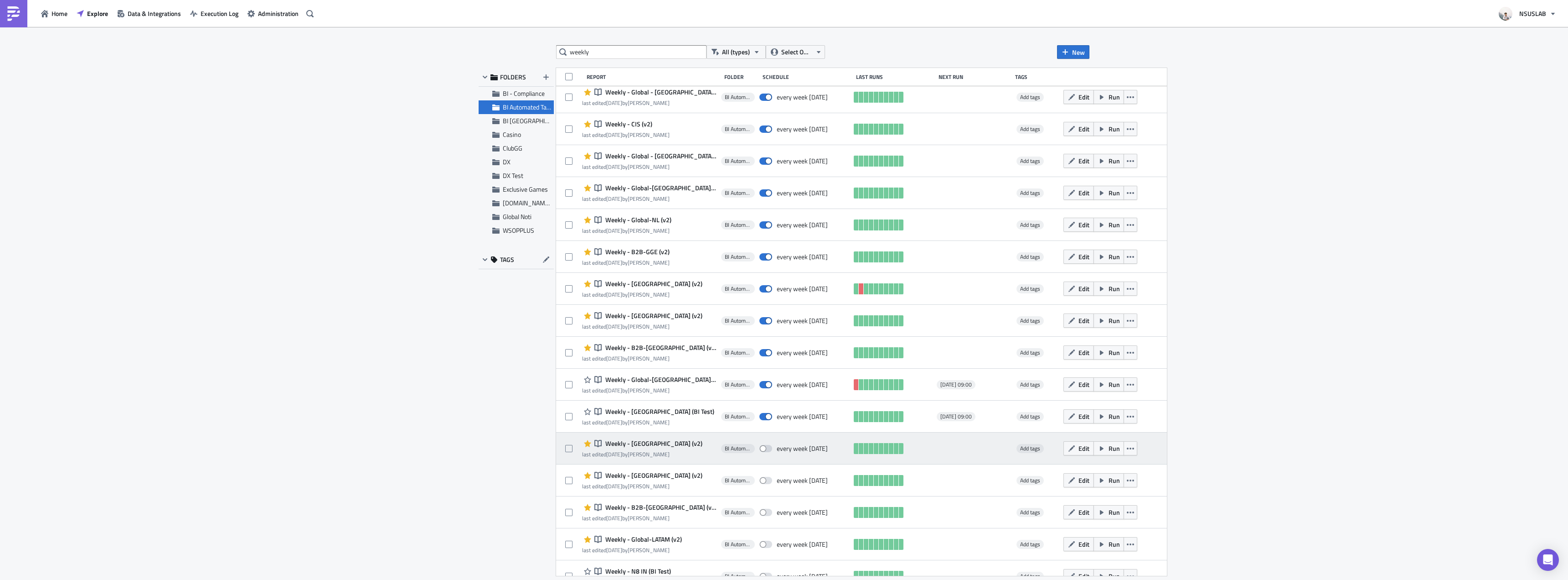
scroll to position [468, 0]
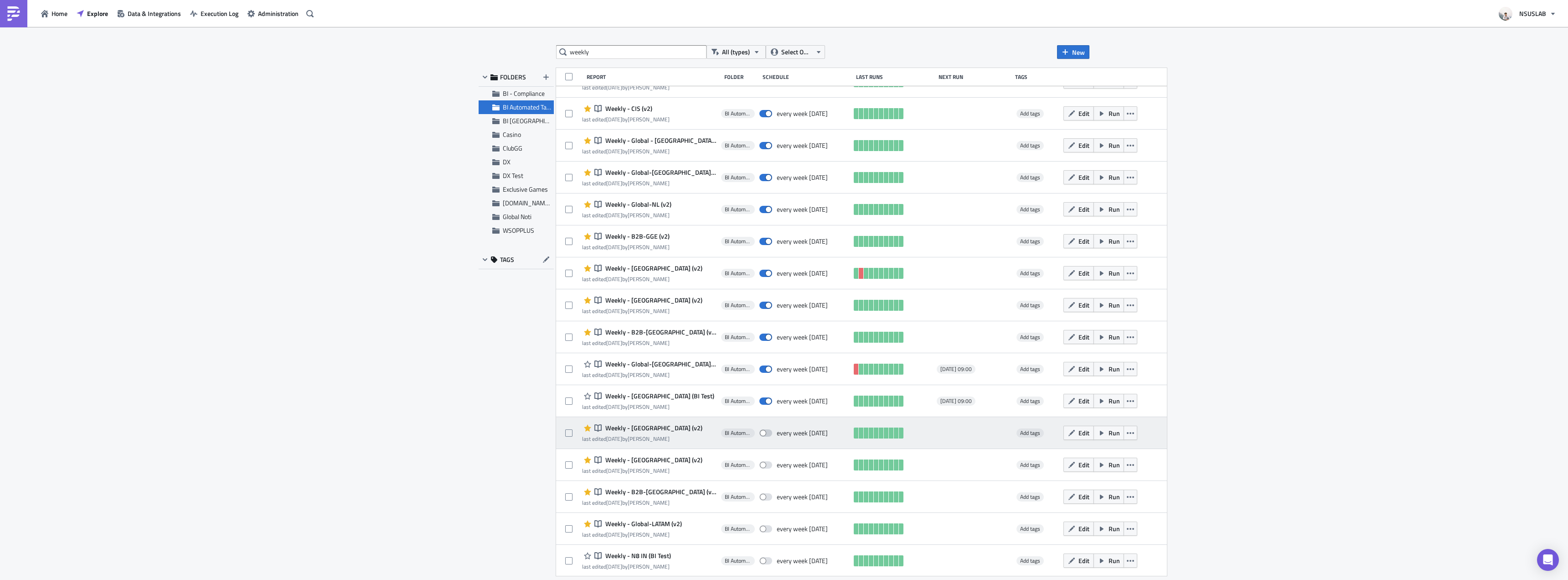
click at [760, 435] on label at bounding box center [768, 433] width 17 height 8
click at [761, 435] on input "checkbox" at bounding box center [764, 433] width 6 height 6
checkbox input "true"
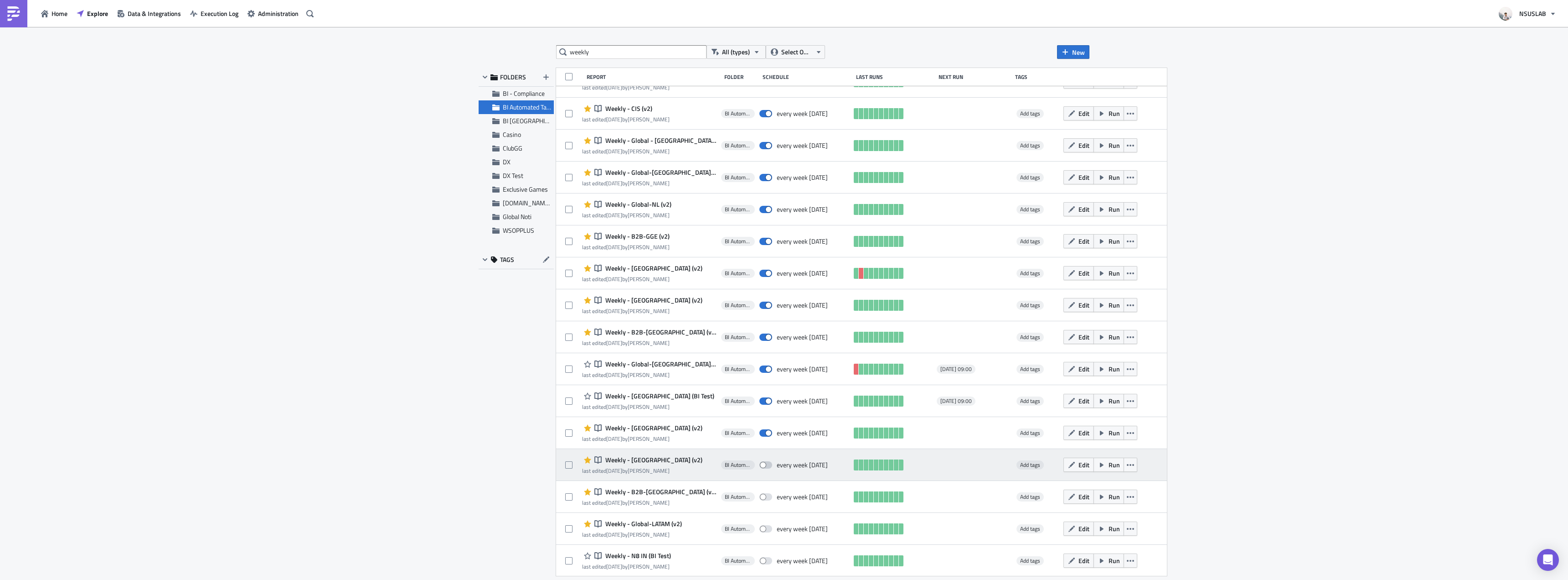
click at [760, 468] on span at bounding box center [766, 464] width 13 height 7
click at [761, 468] on input "checkbox" at bounding box center [764, 464] width 6 height 6
checkbox input "true"
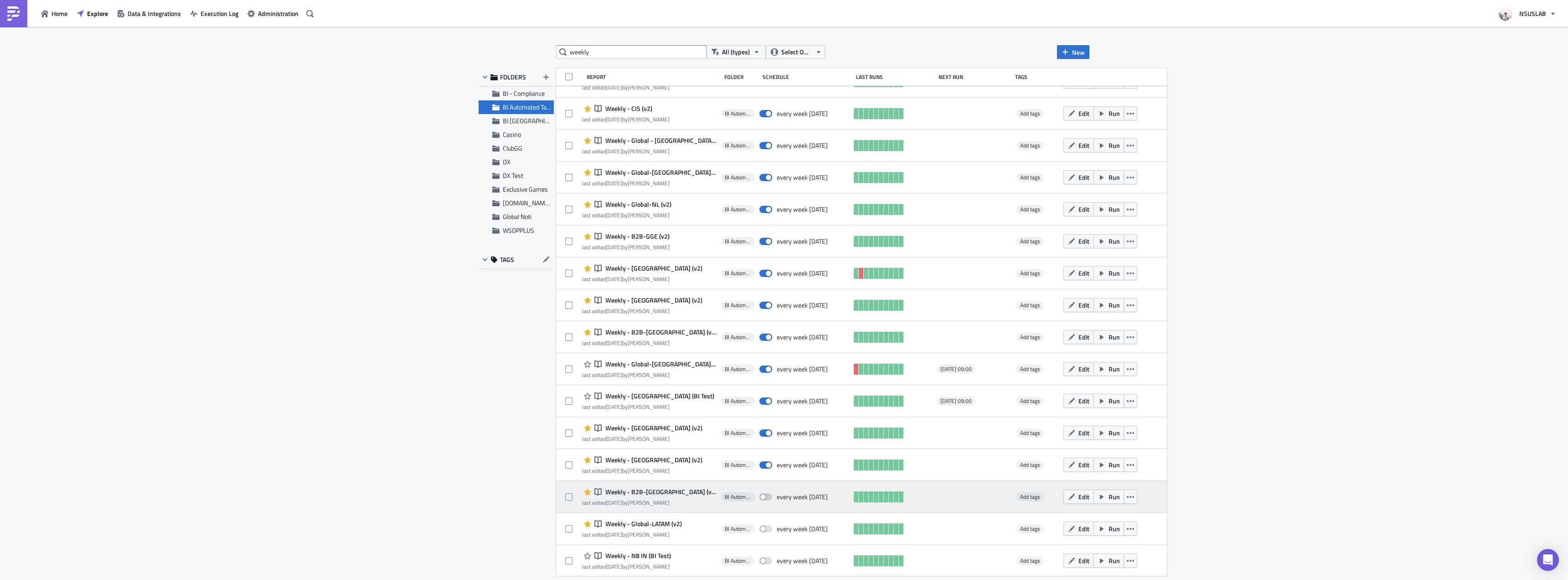
click at [760, 495] on span at bounding box center [766, 496] width 13 height 7
click at [761, 495] on input "checkbox" at bounding box center [764, 496] width 6 height 6
checkbox input "true"
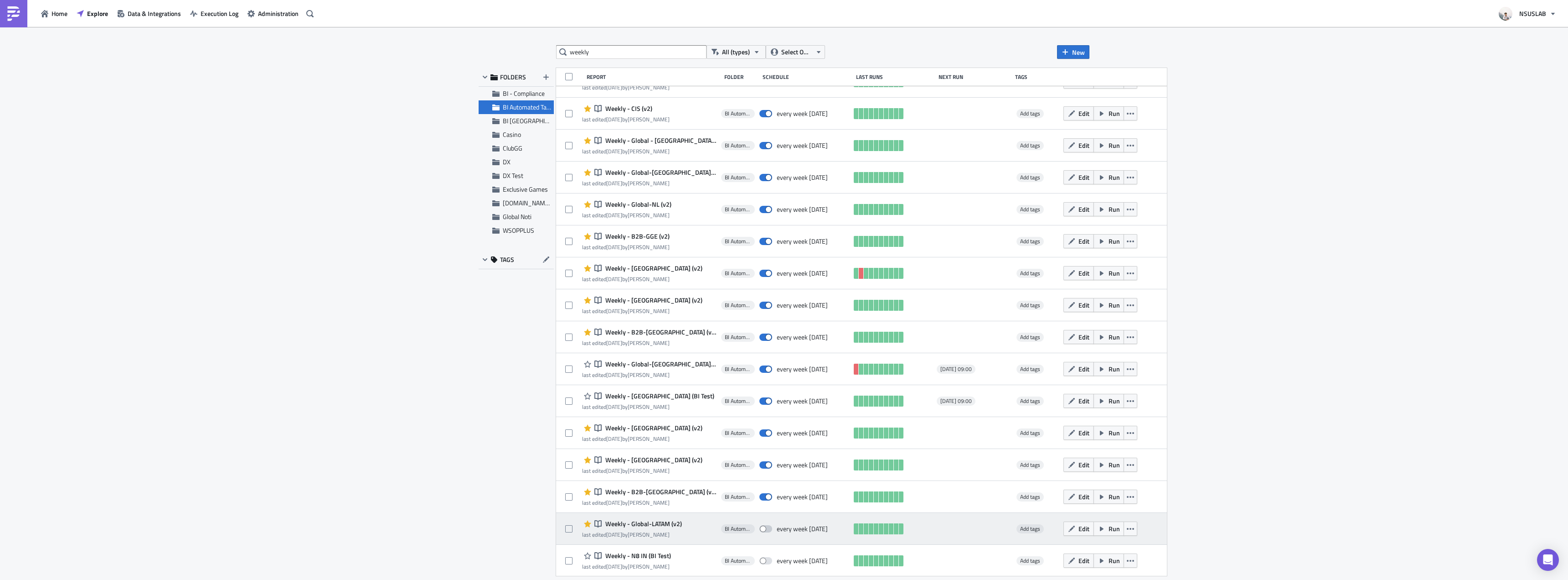
click at [760, 526] on span at bounding box center [766, 528] width 13 height 7
click at [761, 526] on input "checkbox" at bounding box center [764, 529] width 6 height 6
checkbox input "true"
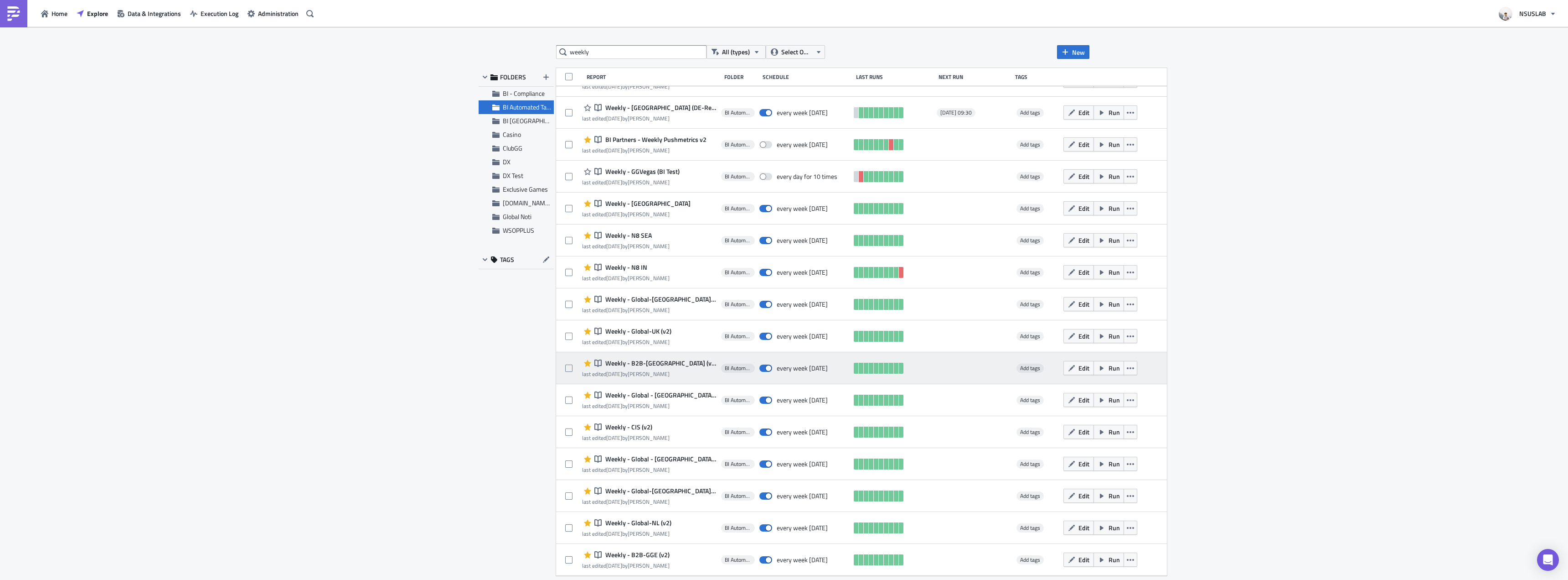
scroll to position [0, 0]
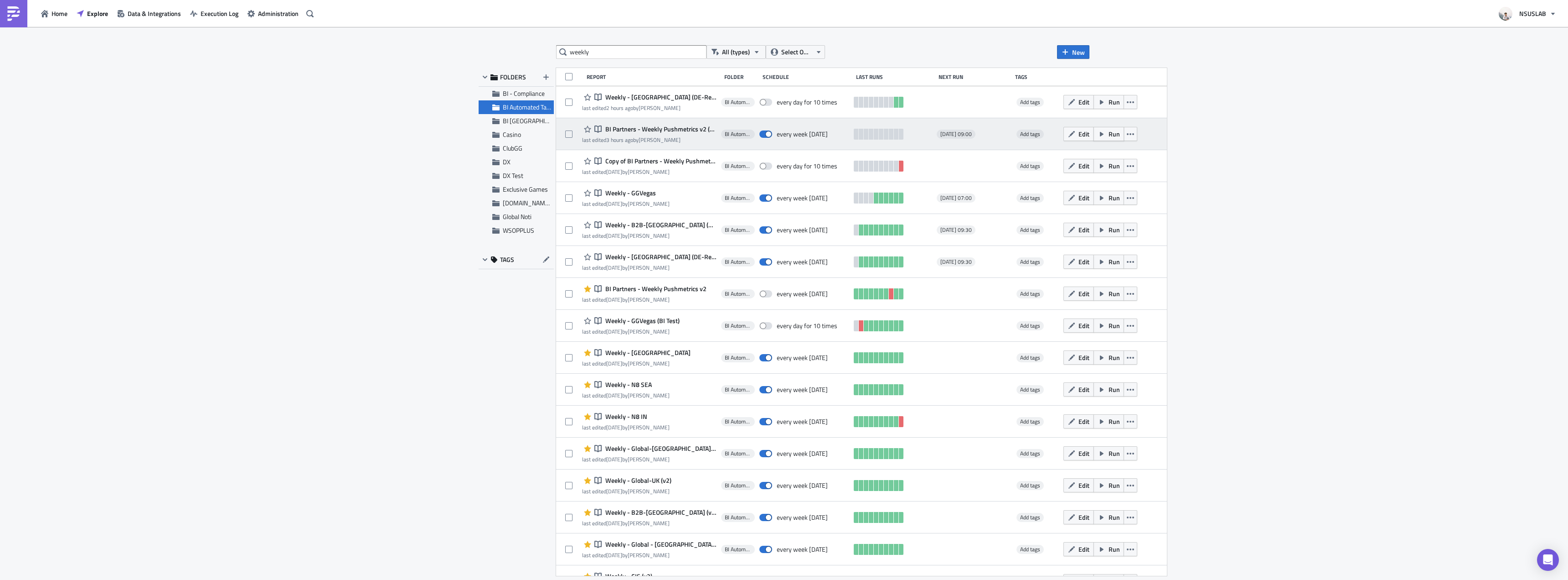
click at [1109, 134] on span "Run" at bounding box center [1115, 134] width 11 height 10
click at [1127, 137] on icon "button" at bounding box center [1130, 134] width 7 height 7
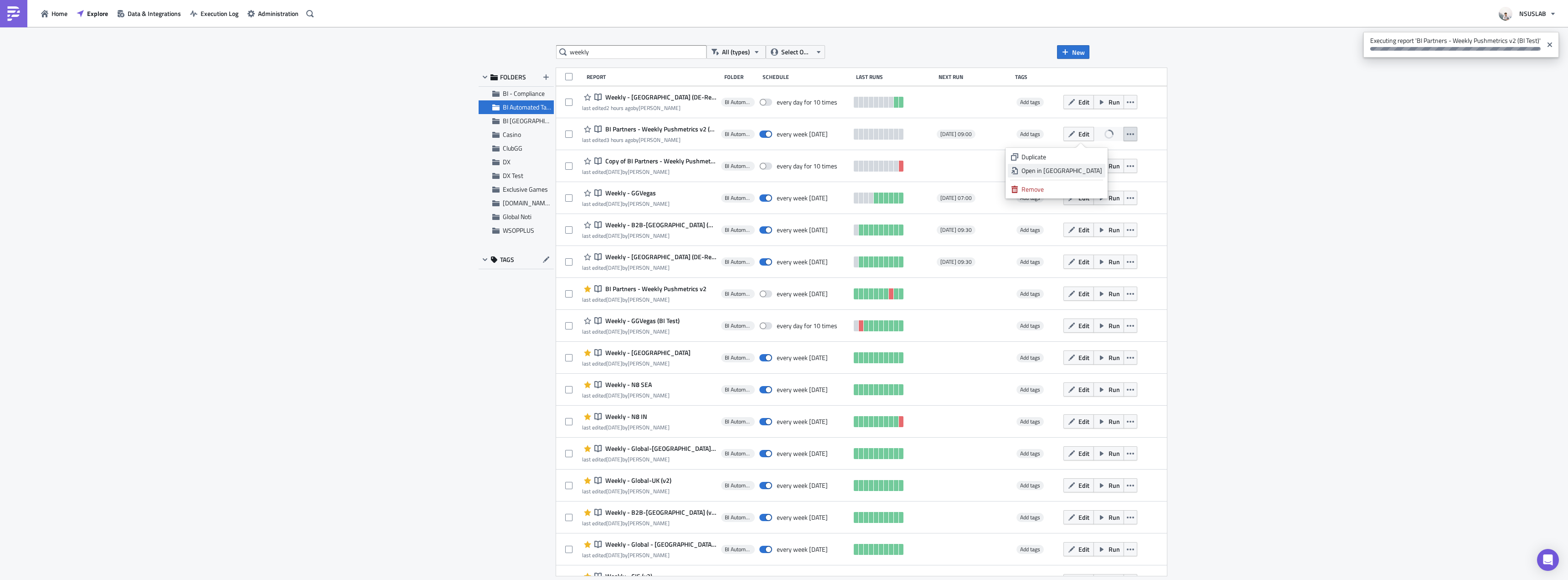
click at [1069, 169] on div "Open in New Tab" at bounding box center [1062, 170] width 81 height 9
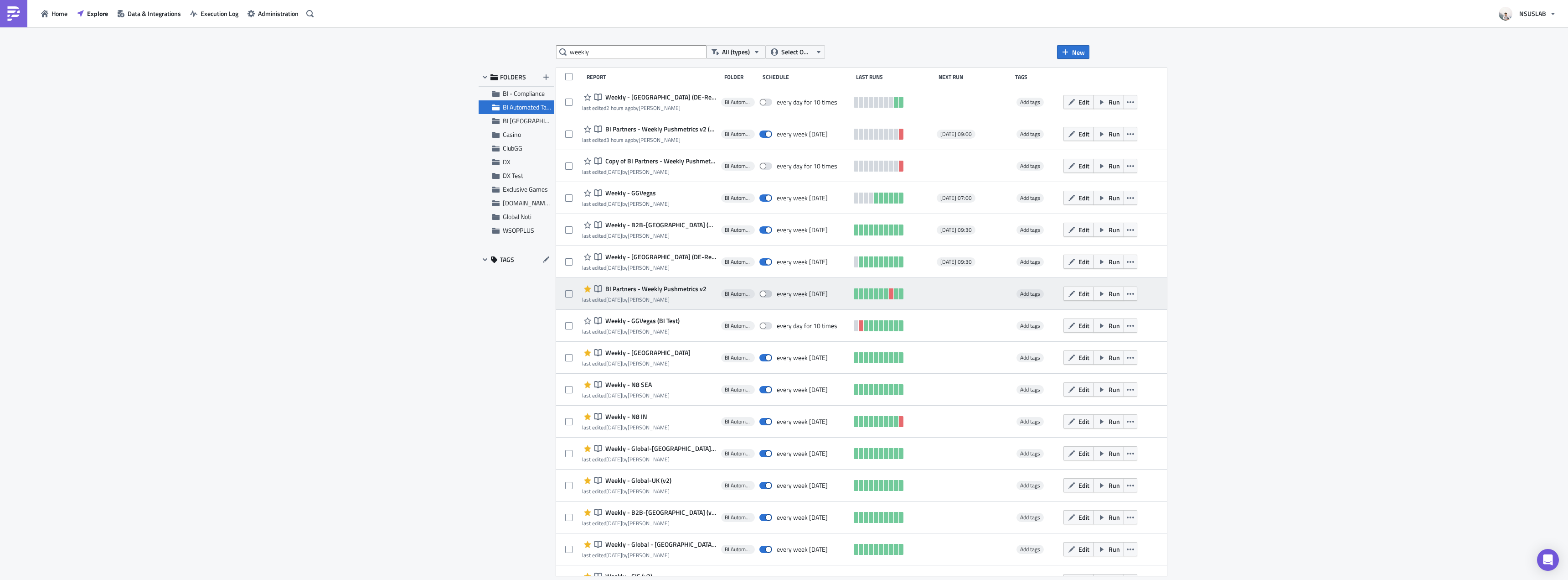
click at [760, 292] on span at bounding box center [766, 293] width 13 height 7
click at [761, 292] on input "checkbox" at bounding box center [764, 293] width 6 height 6
checkbox input "true"
click at [1127, 291] on icon "button" at bounding box center [1130, 293] width 7 height 7
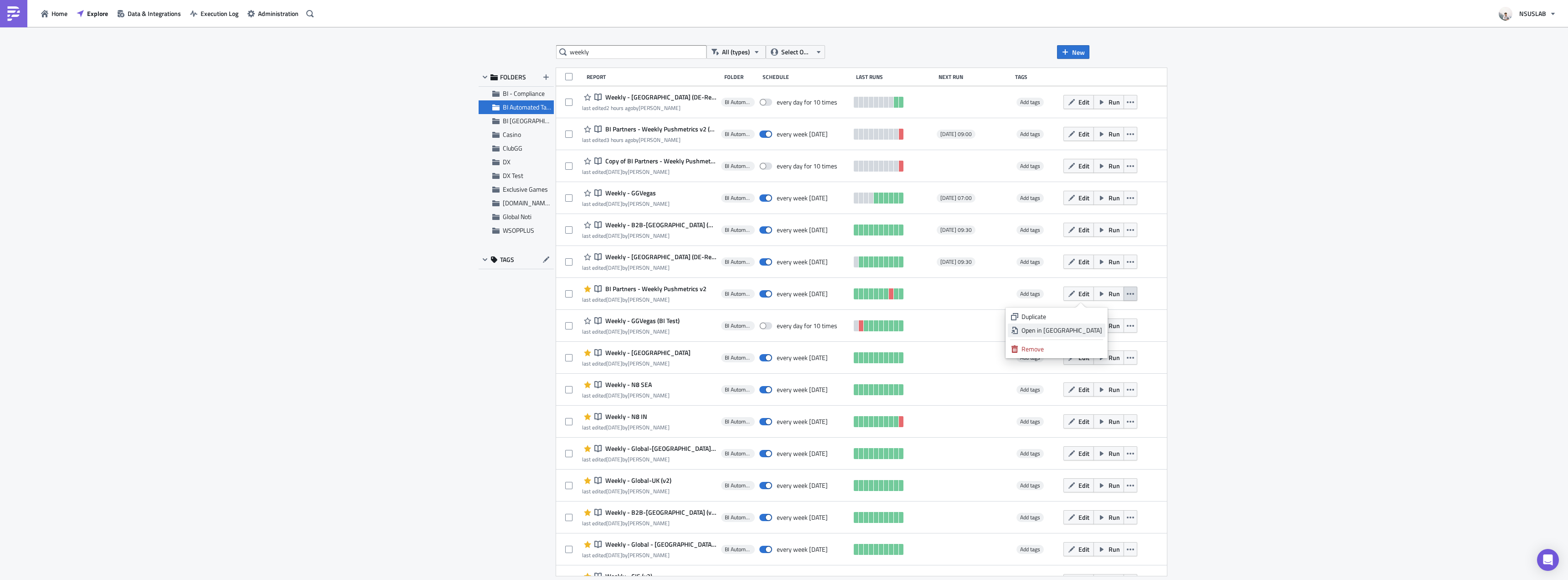
click at [1087, 326] on div "Open in New Tab" at bounding box center [1062, 330] width 81 height 9
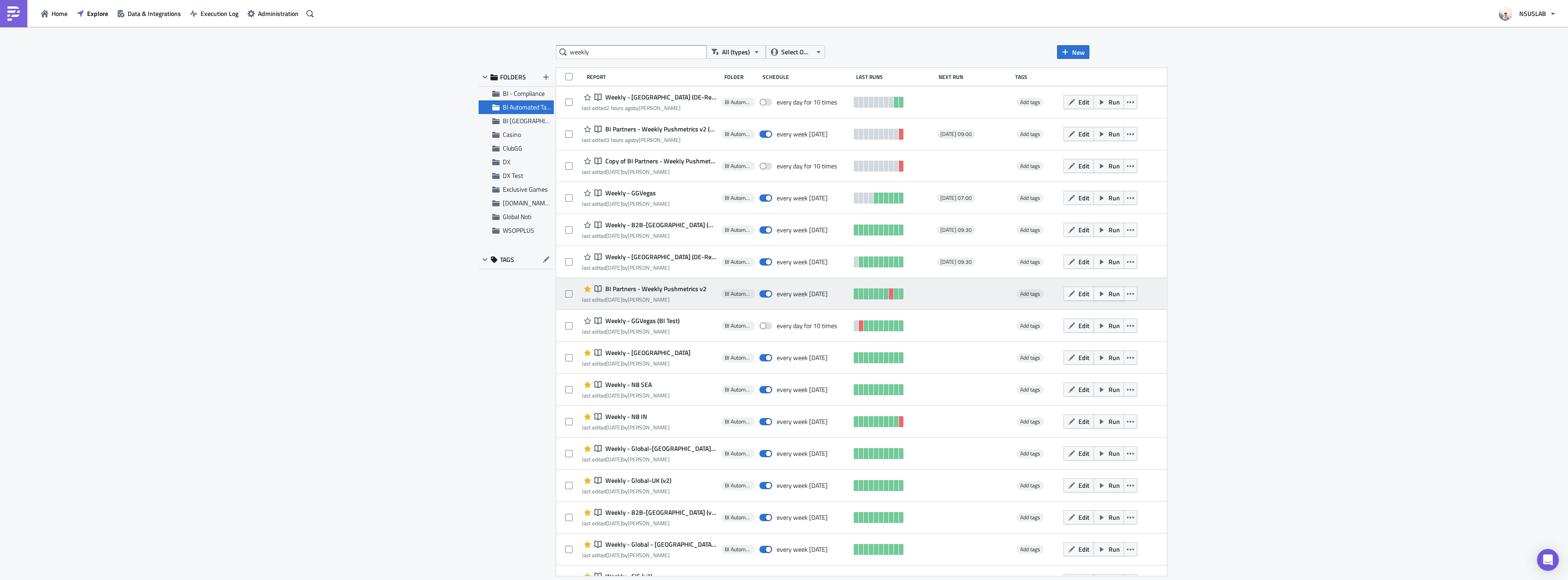
click at [1093, 295] on button "Run" at bounding box center [1109, 293] width 31 height 14
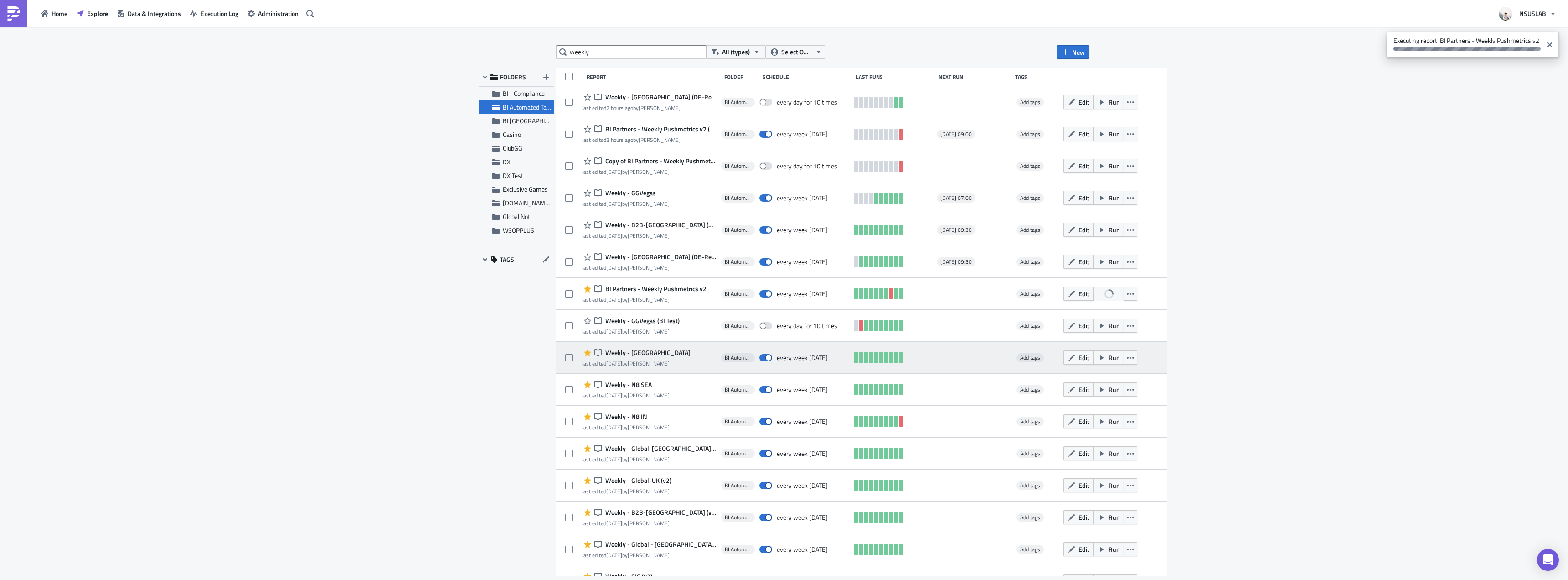
scroll to position [91, 0]
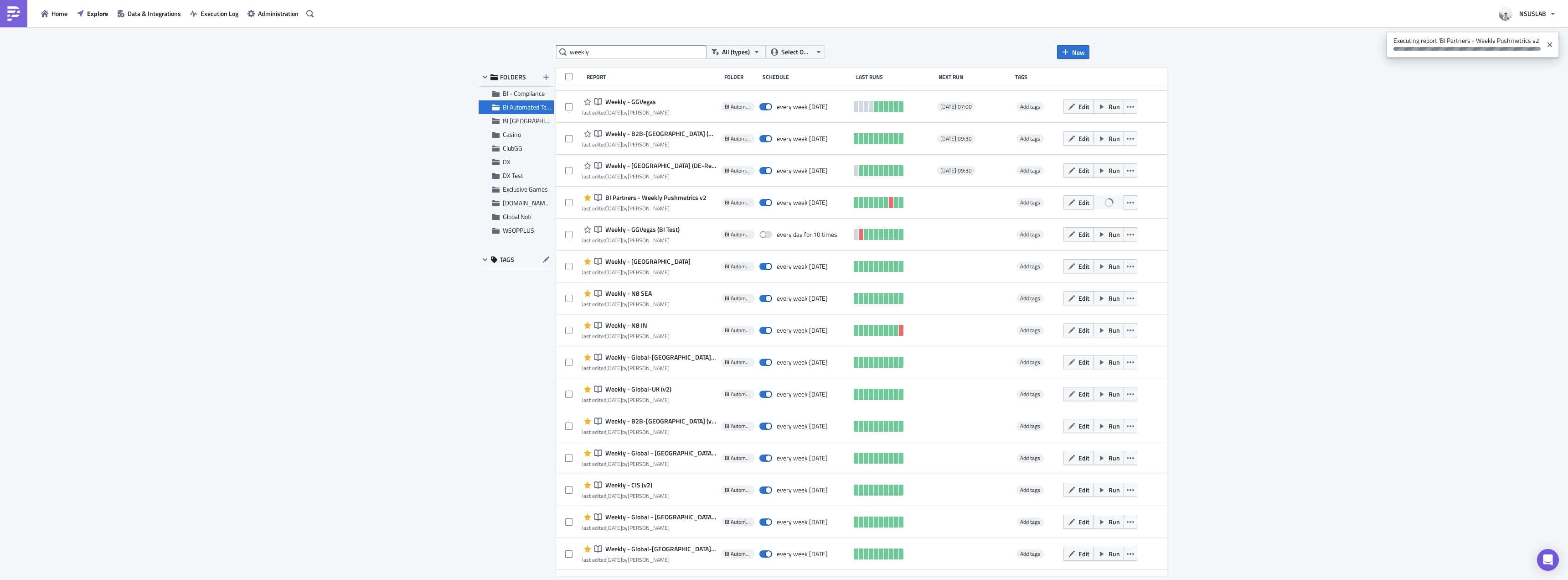
click at [1186, 270] on div "weekly All (types) Select Owner New FOLDERS BI - Compliance BI Automated Tablea…" at bounding box center [784, 304] width 1568 height 554
click at [1202, 292] on div "weekly All (types) Select Owner New FOLDERS BI - Compliance BI Automated Tablea…" at bounding box center [784, 304] width 1568 height 554
click at [1299, 189] on div "weekly All (types) Select Owner New FOLDERS BI - Compliance BI Automated Tablea…" at bounding box center [784, 304] width 1568 height 554
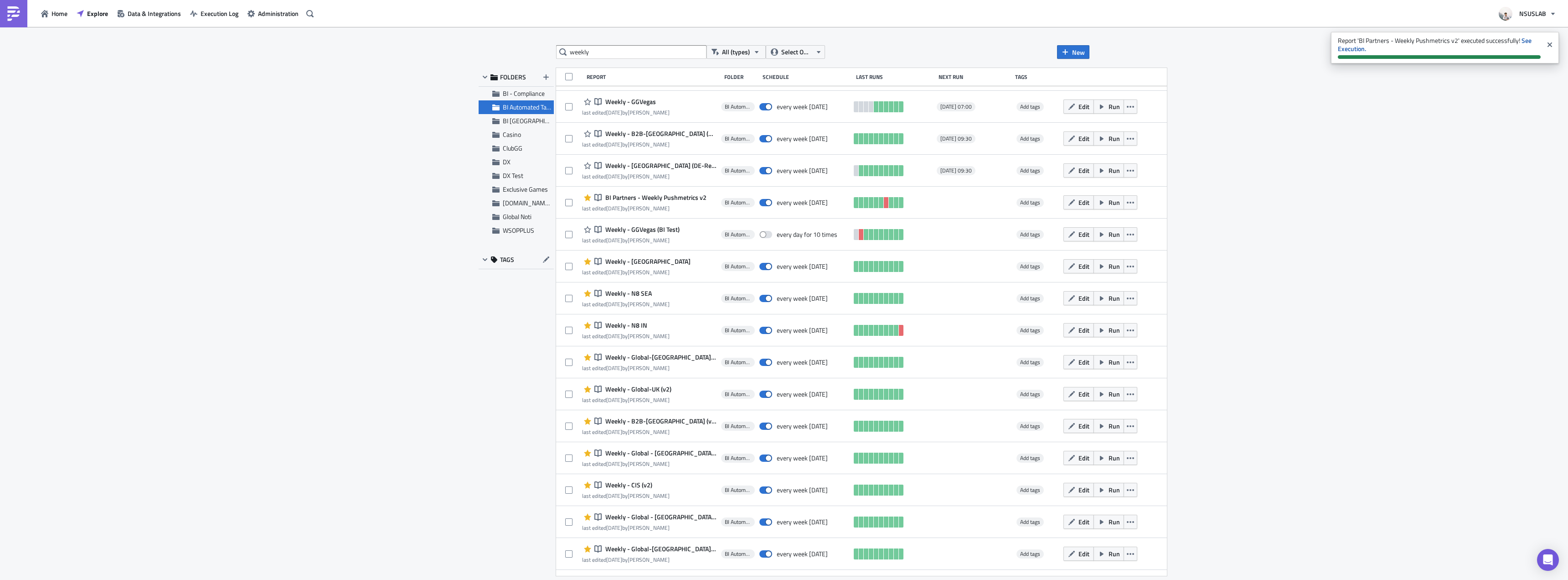
click at [1329, 178] on div "weekly All (types) Select Owner New FOLDERS BI - Compliance BI Automated Tablea…" at bounding box center [784, 304] width 1568 height 554
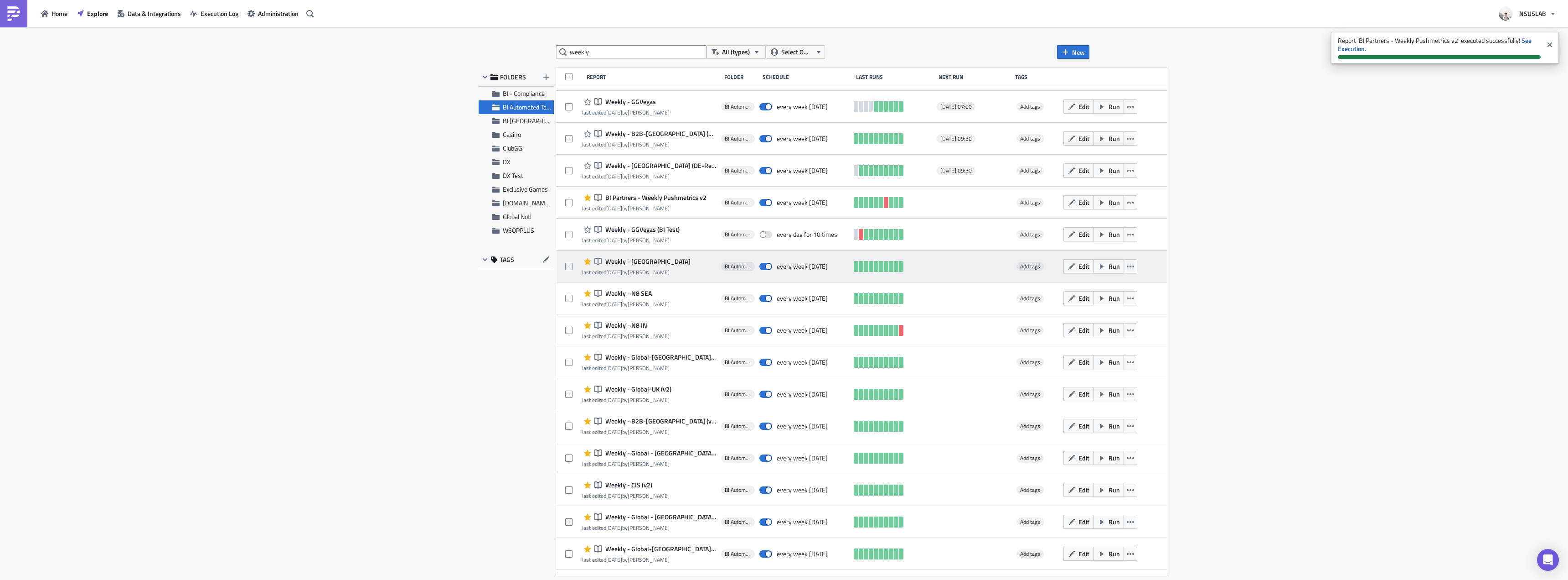
click at [1093, 268] on button "Run" at bounding box center [1109, 266] width 31 height 14
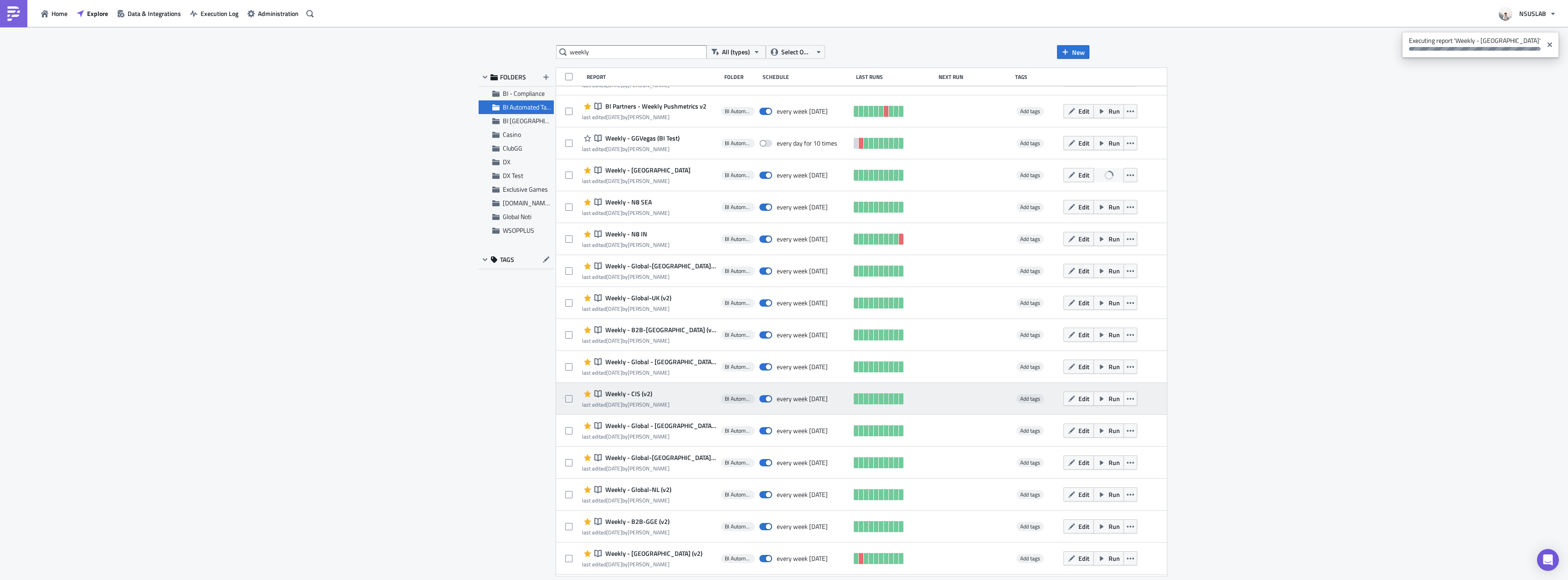
scroll to position [228, 0]
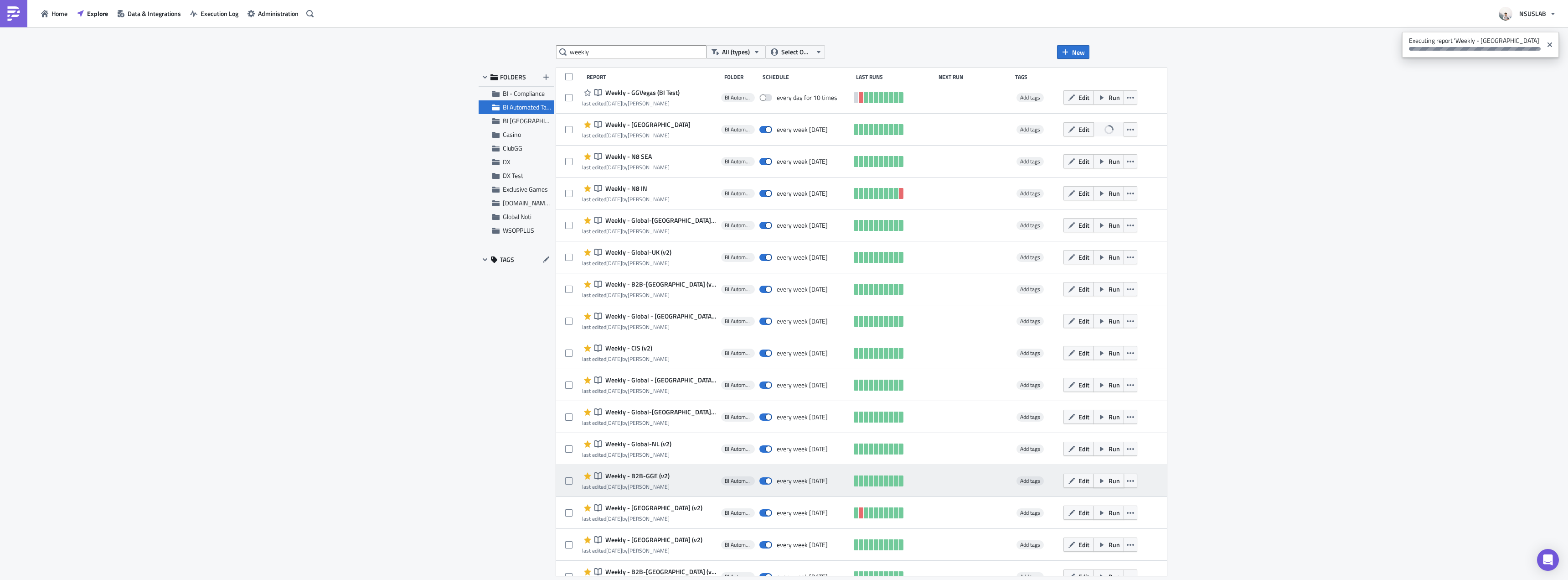
click at [1093, 481] on button "Run" at bounding box center [1109, 480] width 31 height 14
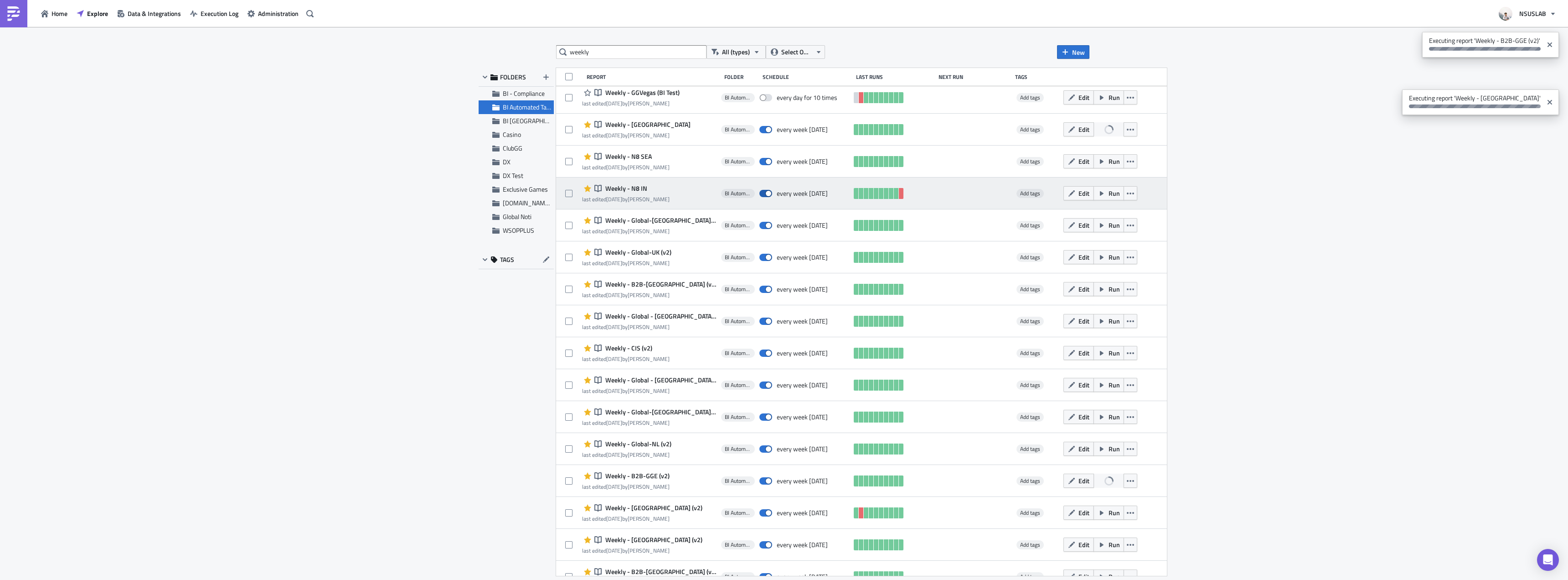
click at [760, 192] on span at bounding box center [766, 193] width 13 height 7
click at [761, 192] on input "checkbox" at bounding box center [764, 193] width 6 height 6
checkbox input "false"
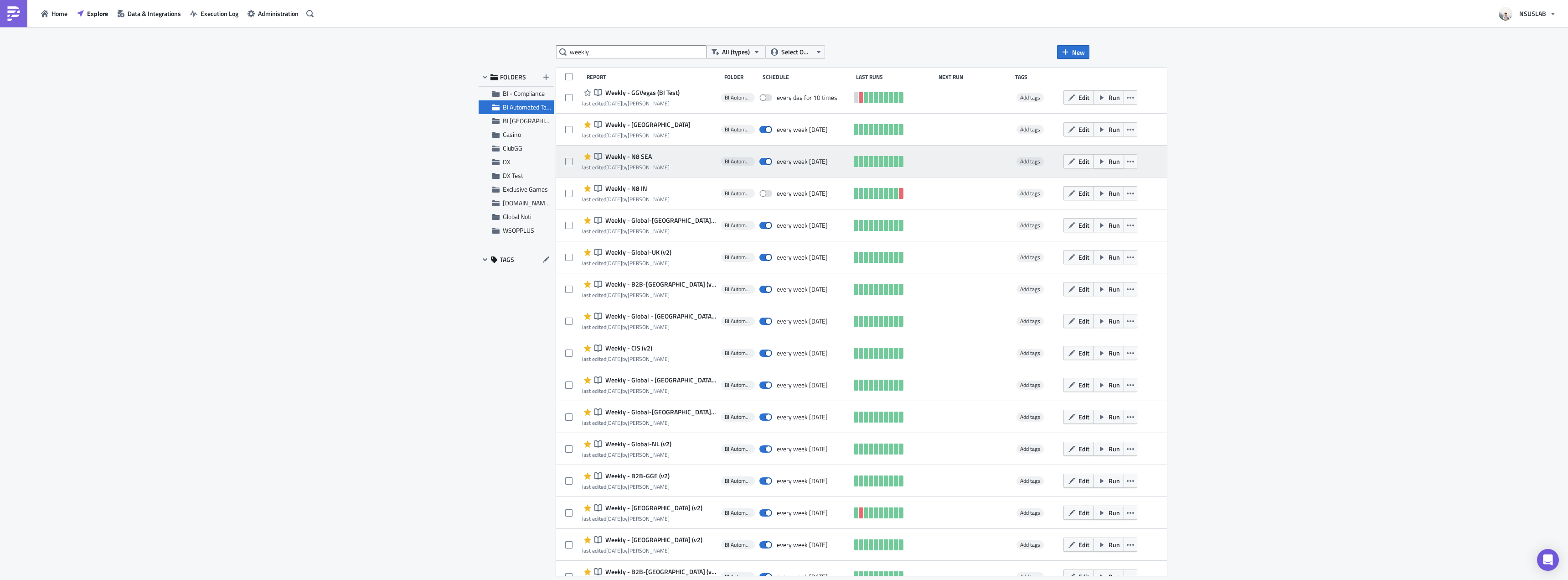
click at [1109, 160] on span "Run" at bounding box center [1115, 161] width 11 height 10
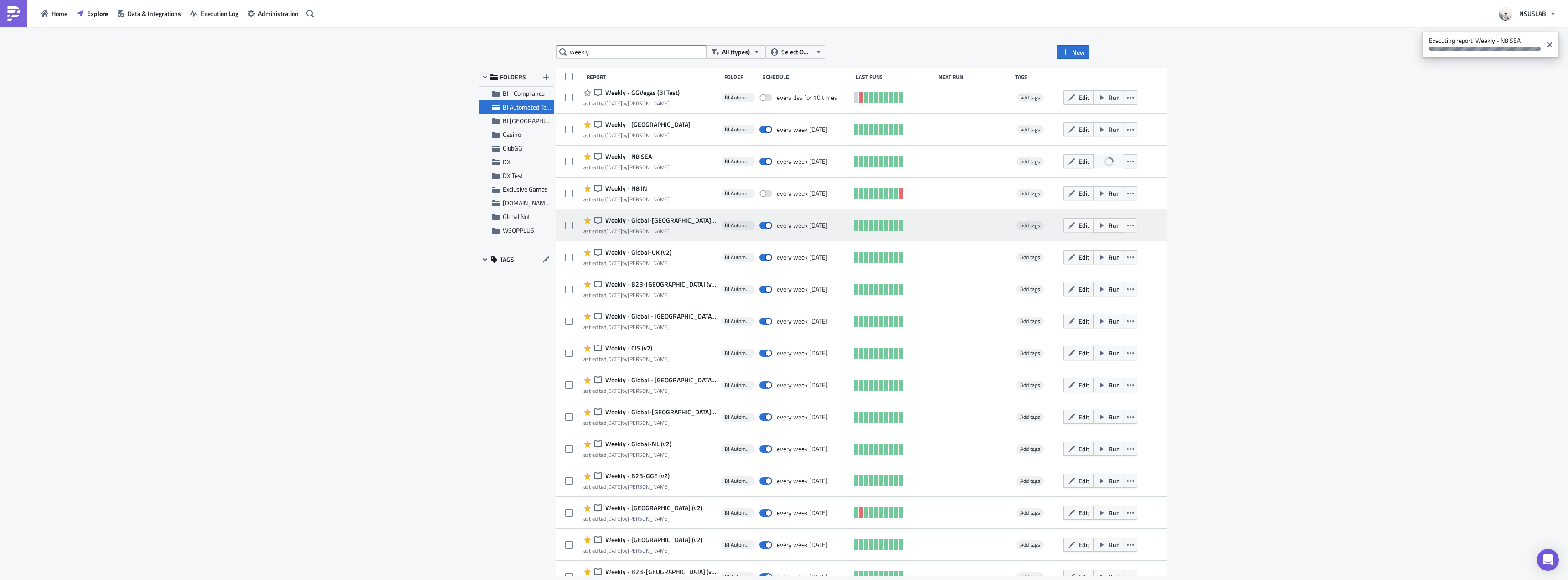
click at [1109, 226] on span "Run" at bounding box center [1115, 225] width 11 height 10
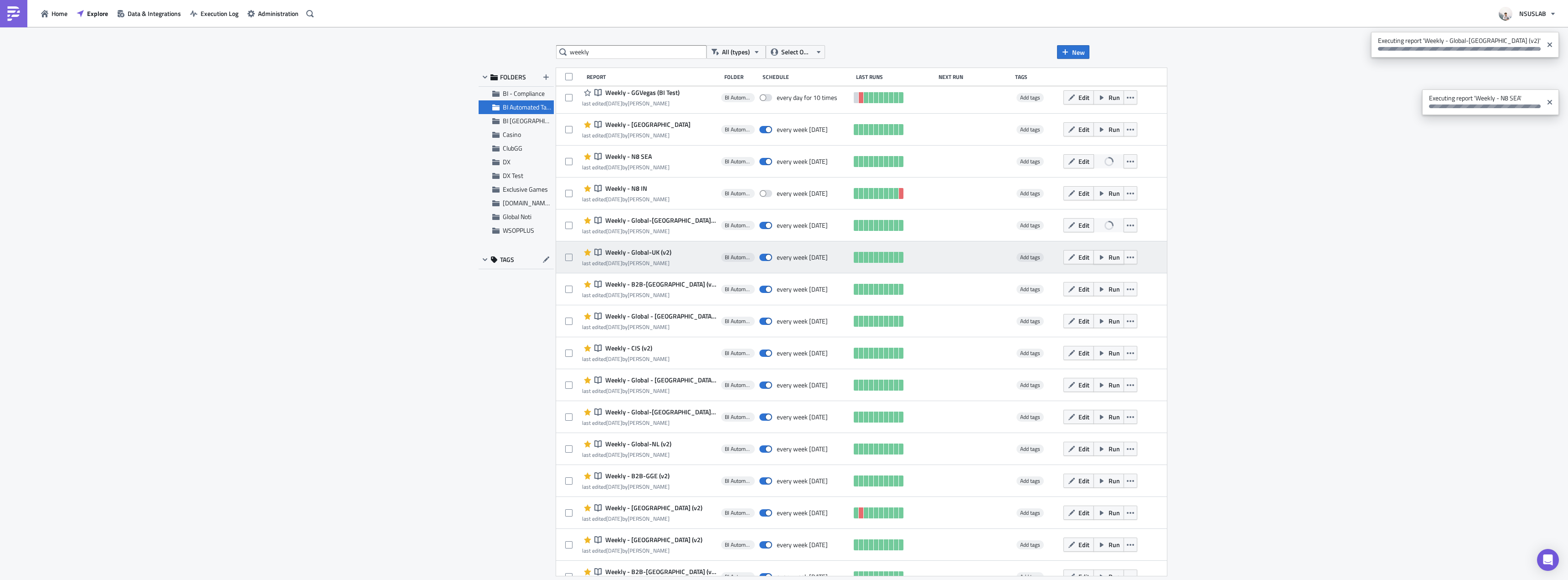
click at [1109, 253] on span "Run" at bounding box center [1115, 257] width 11 height 10
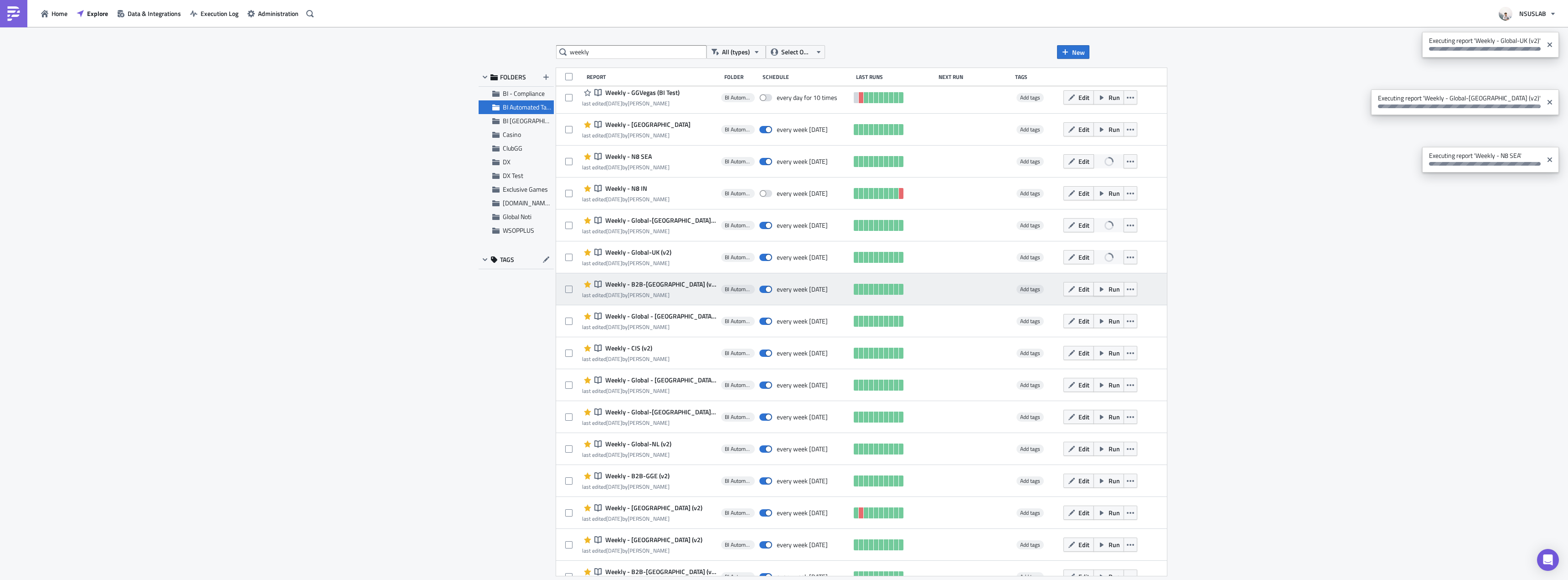
click at [1109, 287] on span "Run" at bounding box center [1115, 289] width 11 height 10
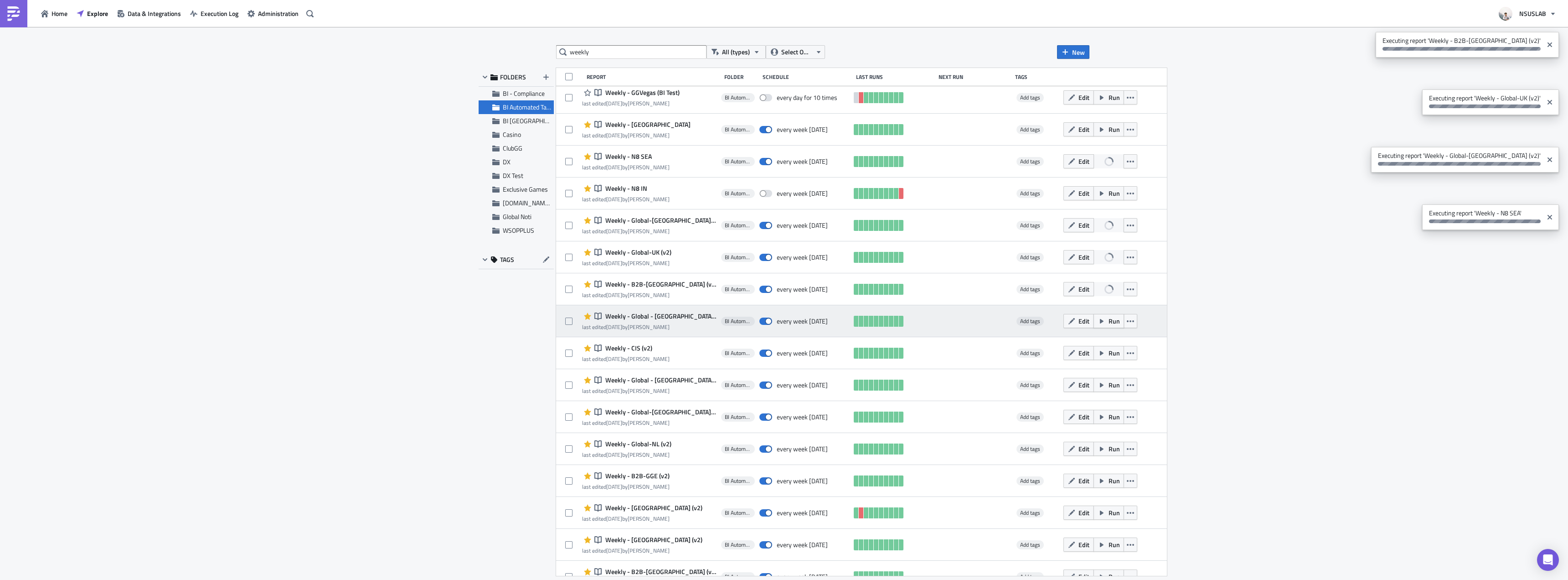
click at [1093, 315] on button "Run" at bounding box center [1109, 320] width 31 height 14
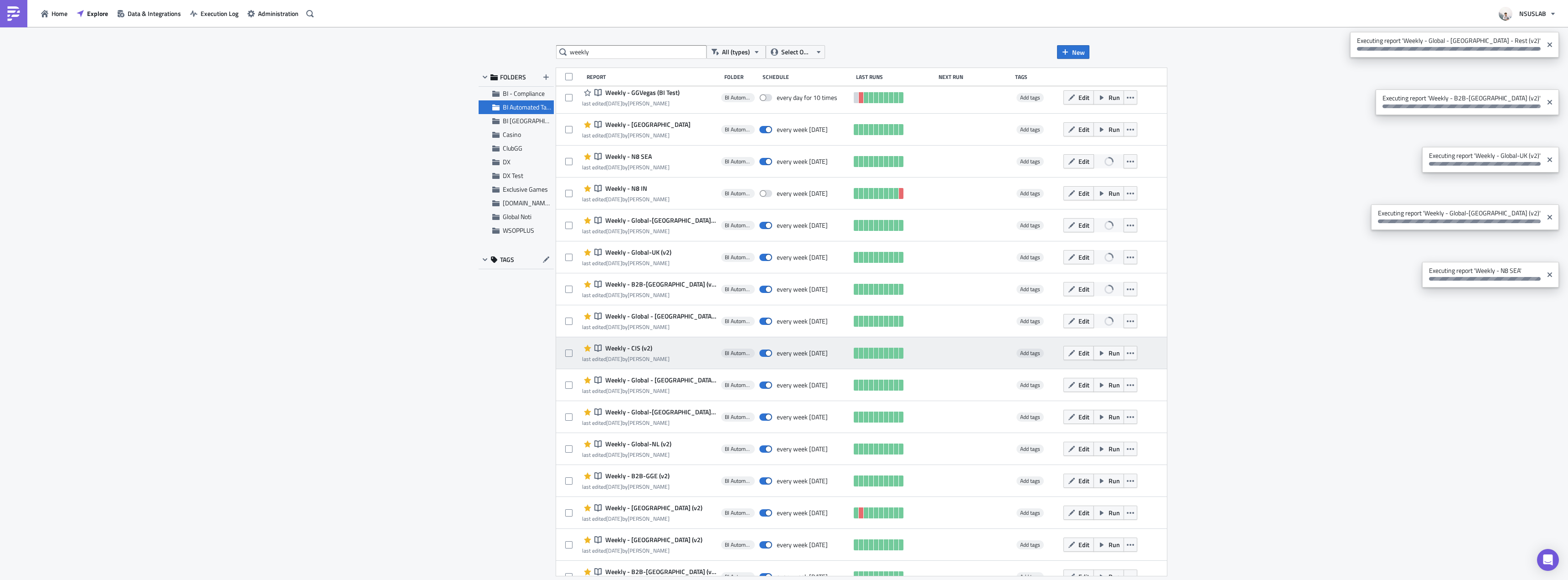
click at [1109, 352] on span "Run" at bounding box center [1115, 353] width 11 height 10
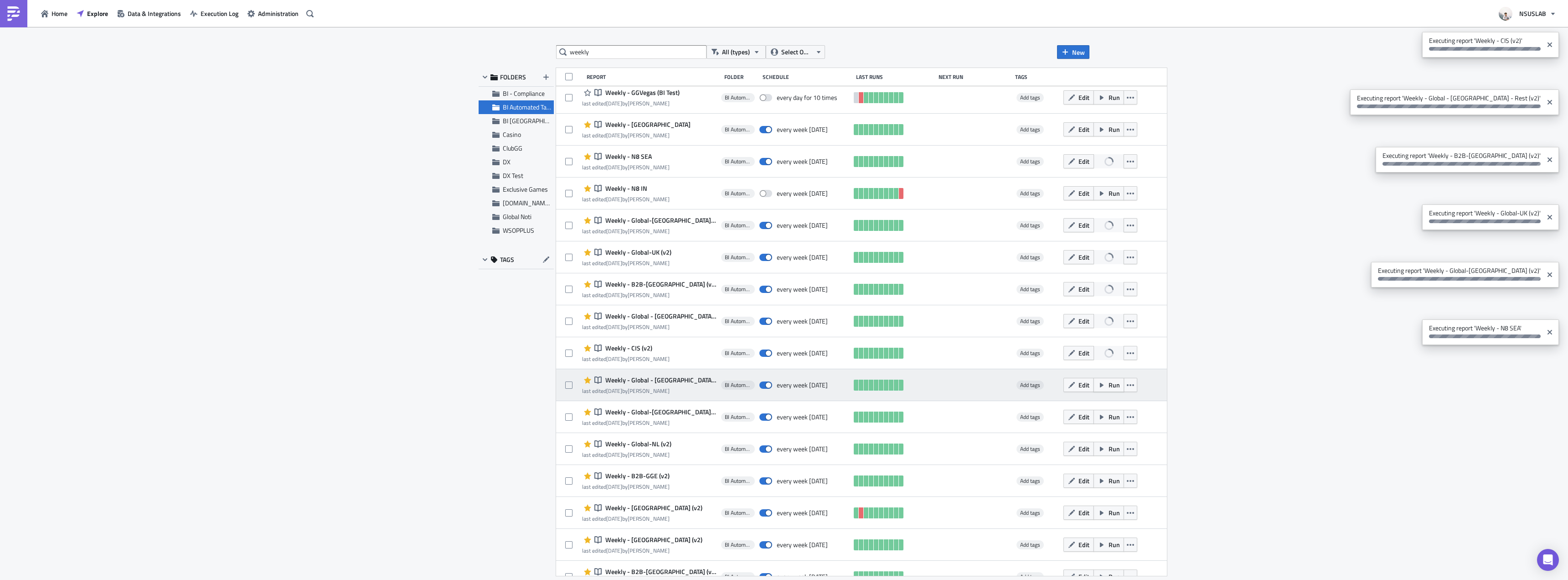
click at [1109, 384] on span "Run" at bounding box center [1115, 384] width 11 height 10
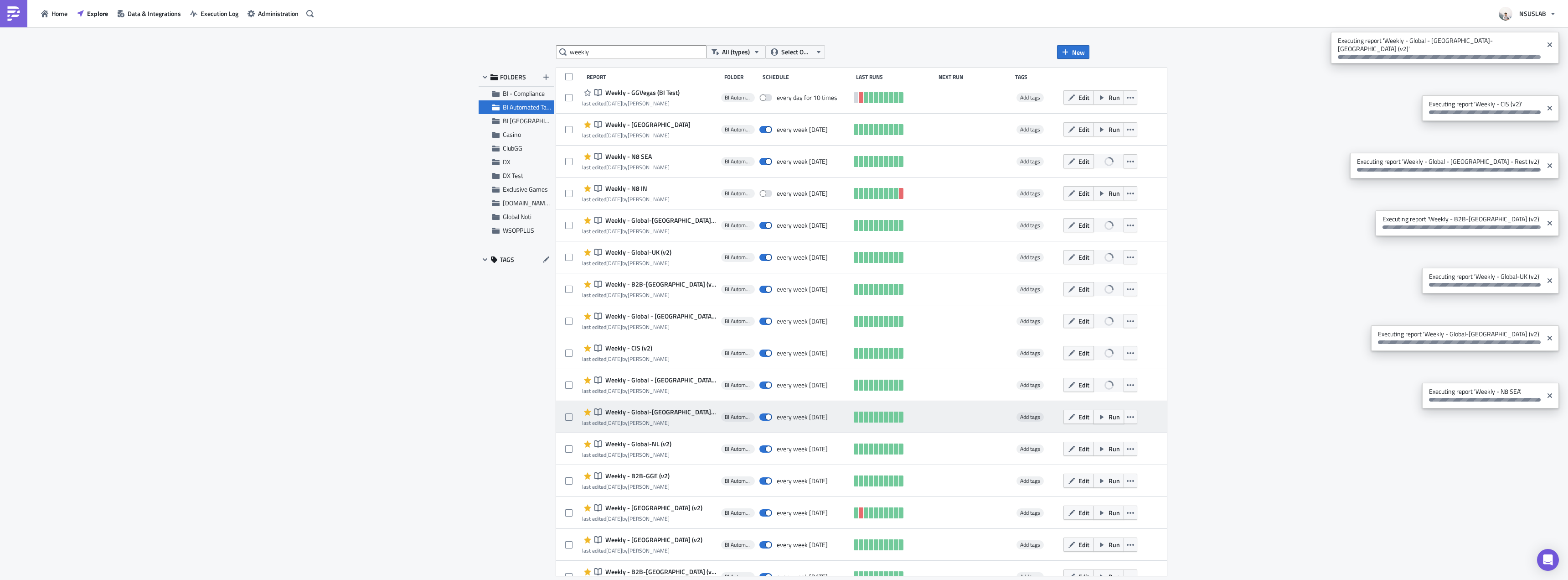
click at [1109, 416] on span "Run" at bounding box center [1115, 417] width 11 height 10
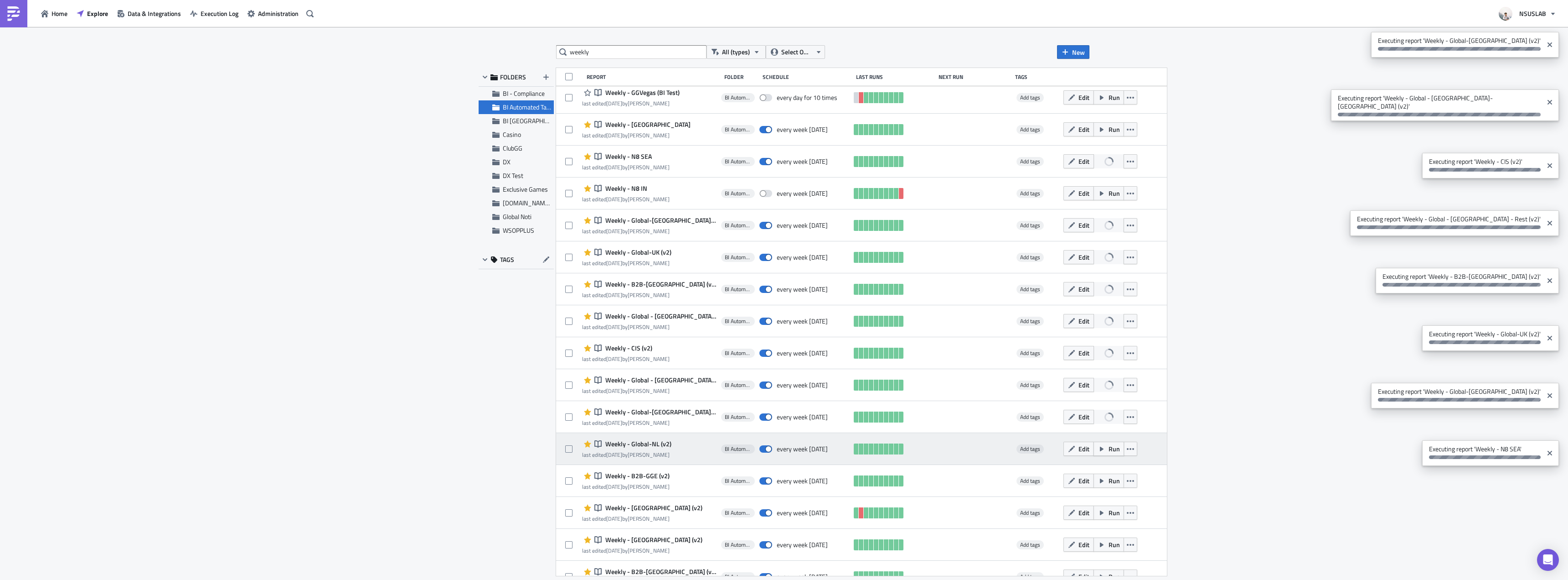
click at [1109, 446] on span "Run" at bounding box center [1115, 449] width 11 height 10
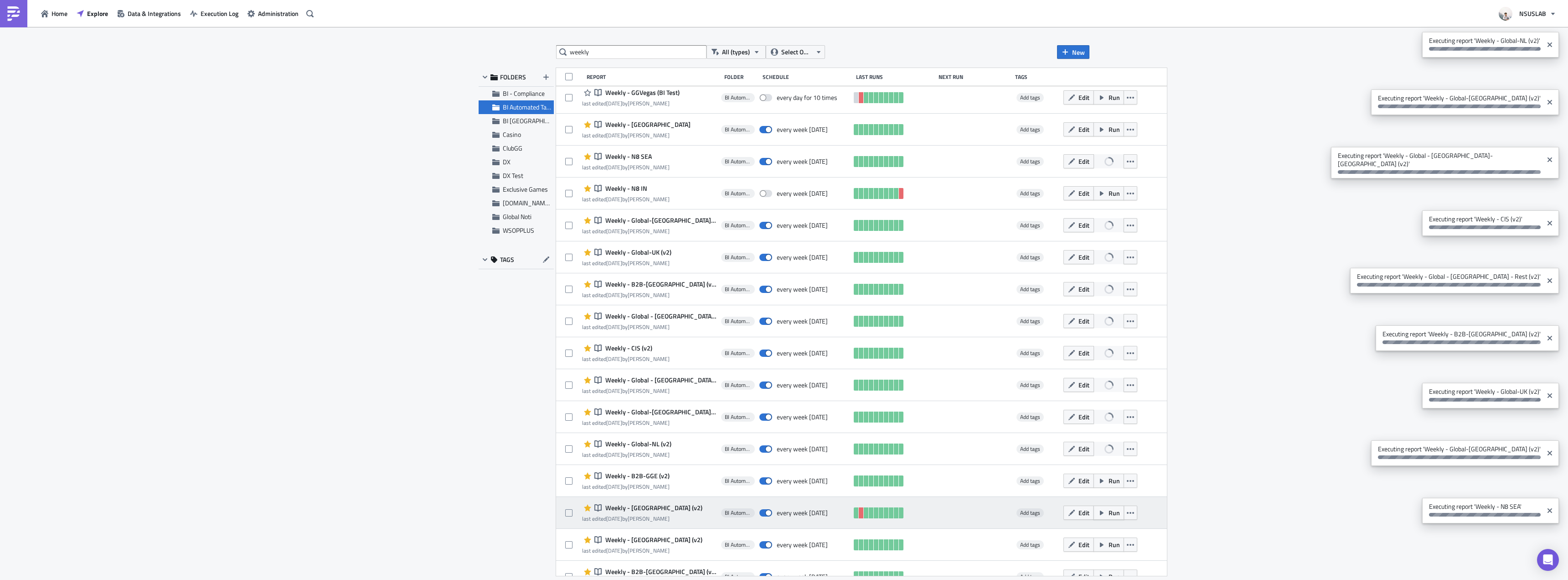
click at [1109, 516] on span "Run" at bounding box center [1115, 512] width 11 height 10
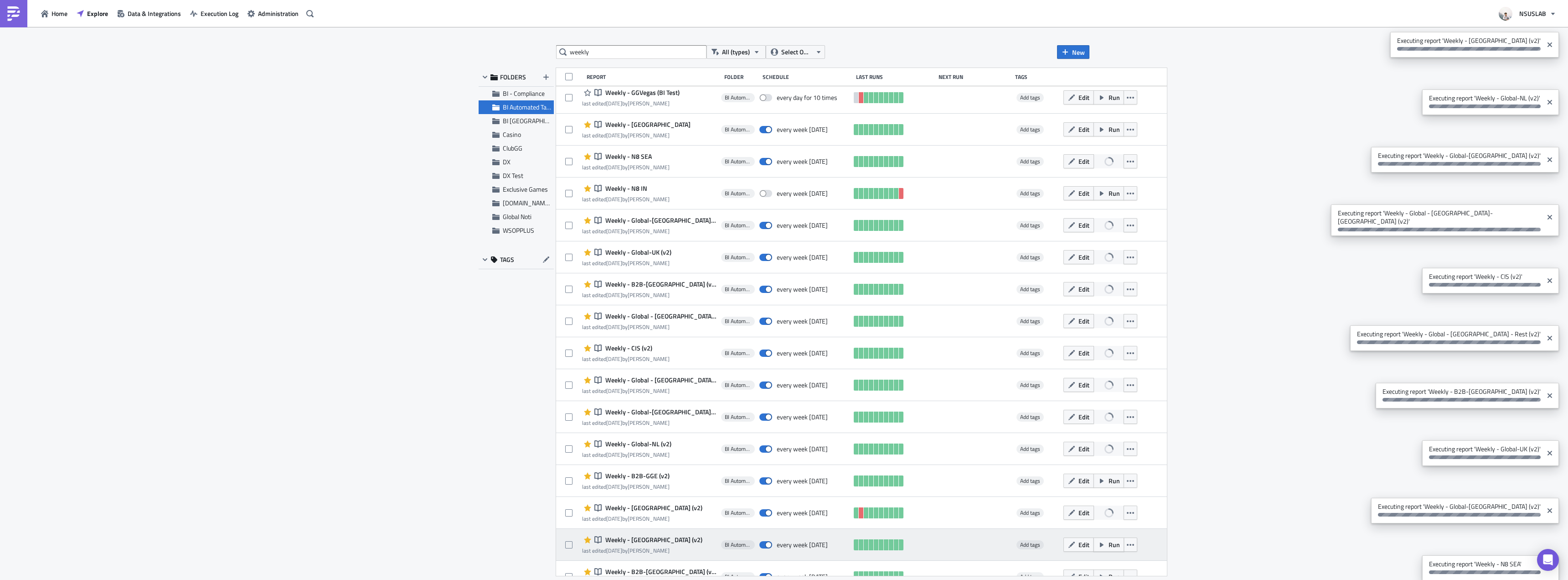
click at [1098, 543] on icon "button" at bounding box center [1102, 544] width 7 height 7
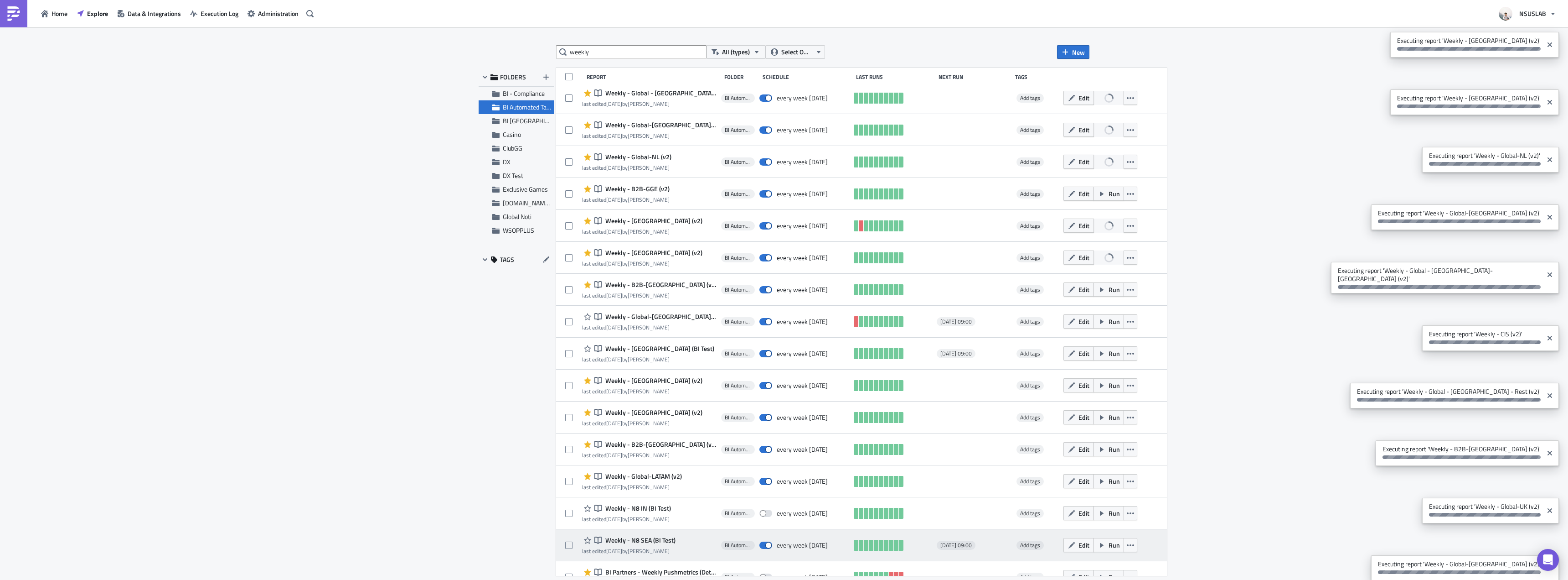
scroll to position [593, 0]
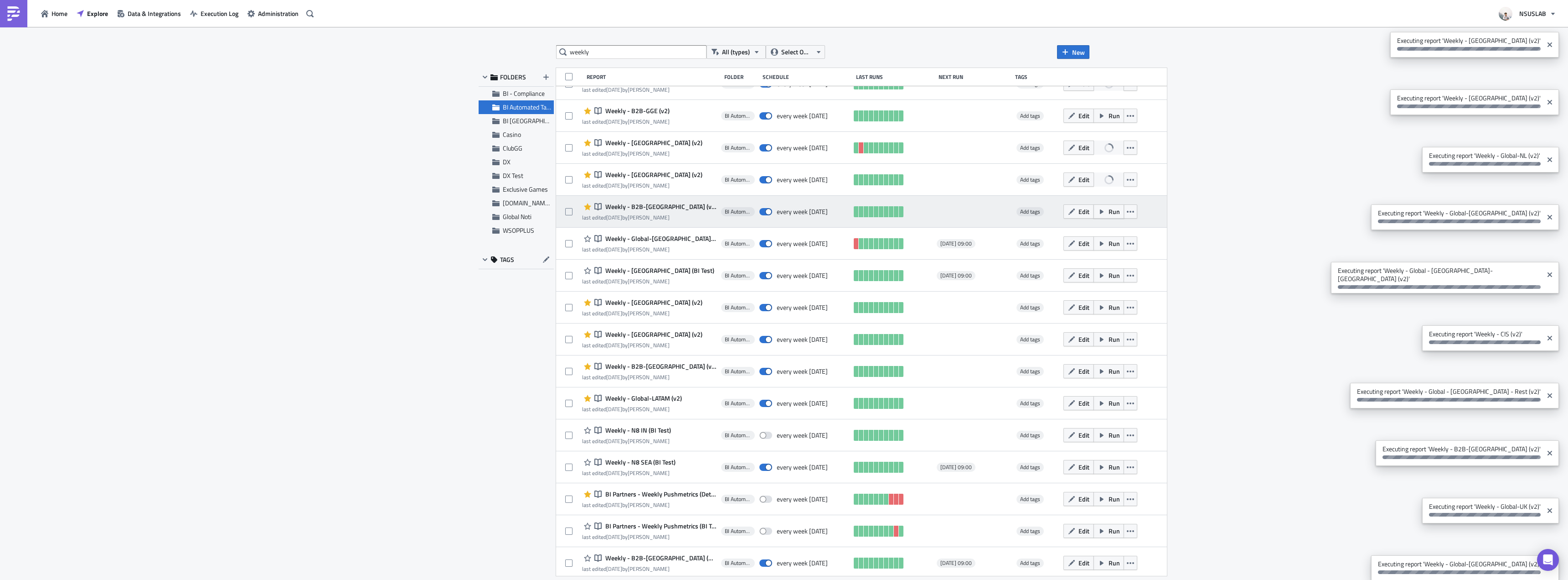
click at [1109, 214] on span "Run" at bounding box center [1115, 212] width 11 height 10
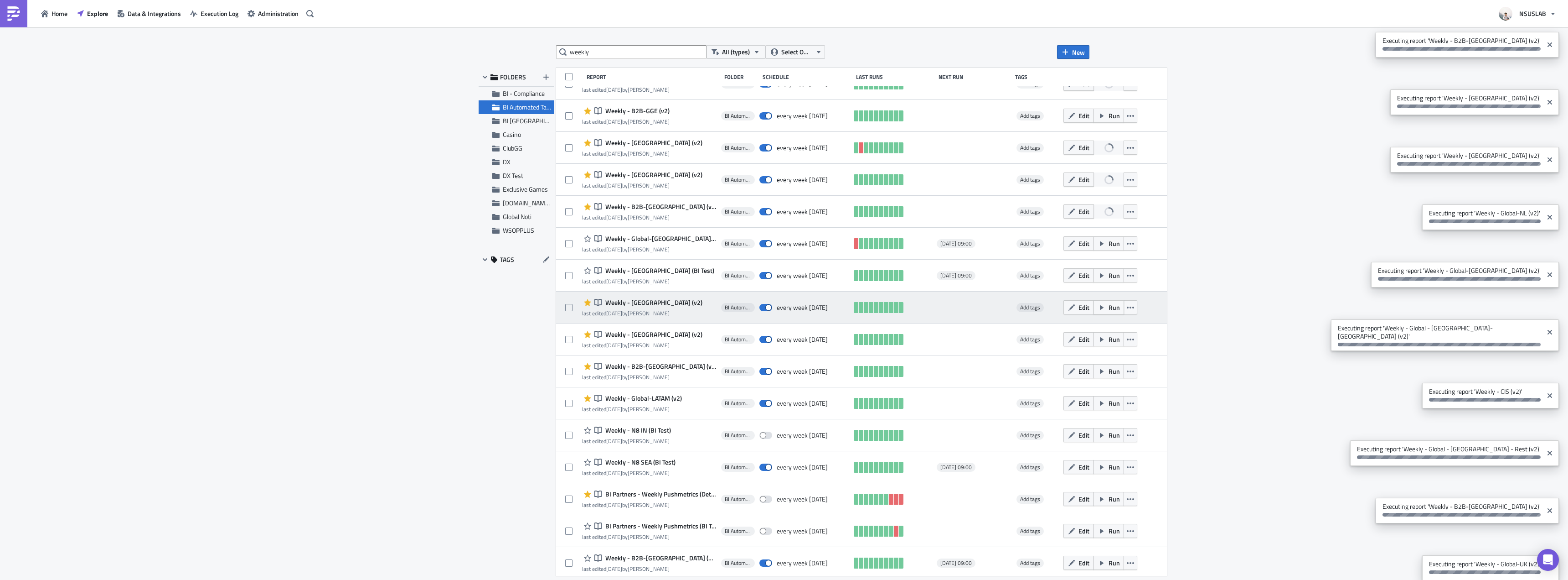
click at [1109, 306] on span "Run" at bounding box center [1115, 307] width 11 height 10
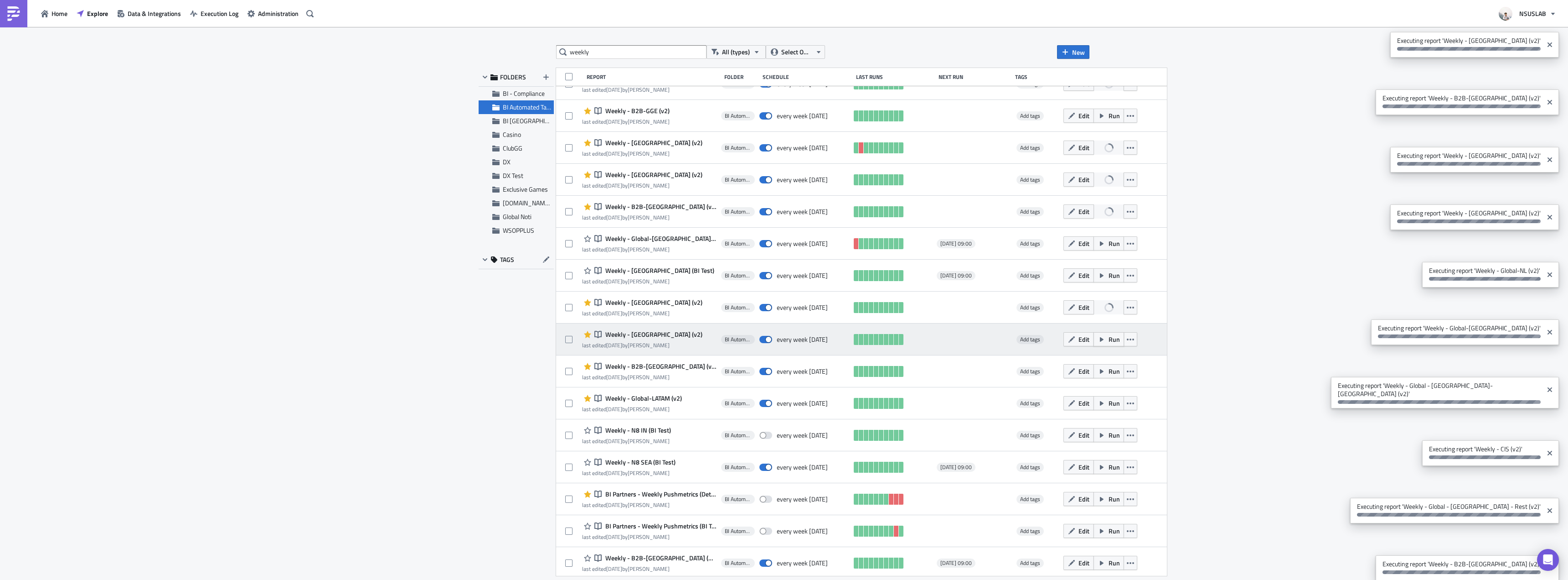
click at [1109, 339] on span "Run" at bounding box center [1115, 339] width 11 height 10
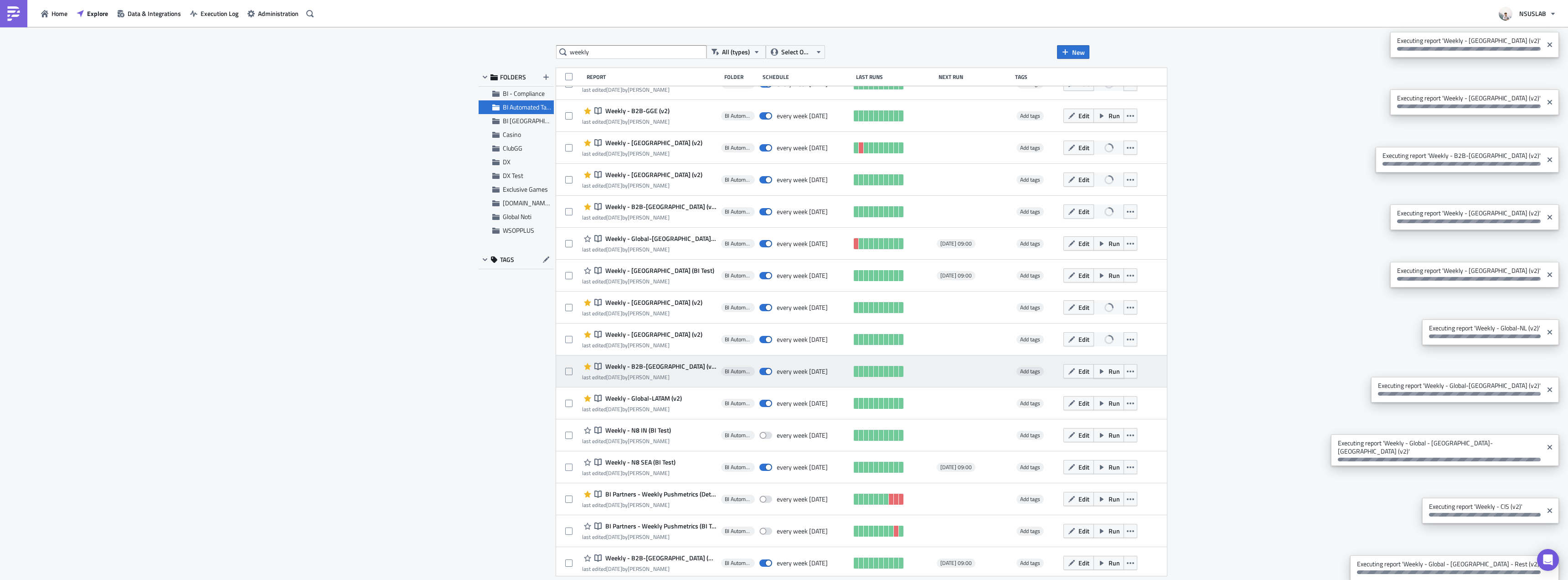
click at [1109, 368] on span "Run" at bounding box center [1115, 371] width 11 height 10
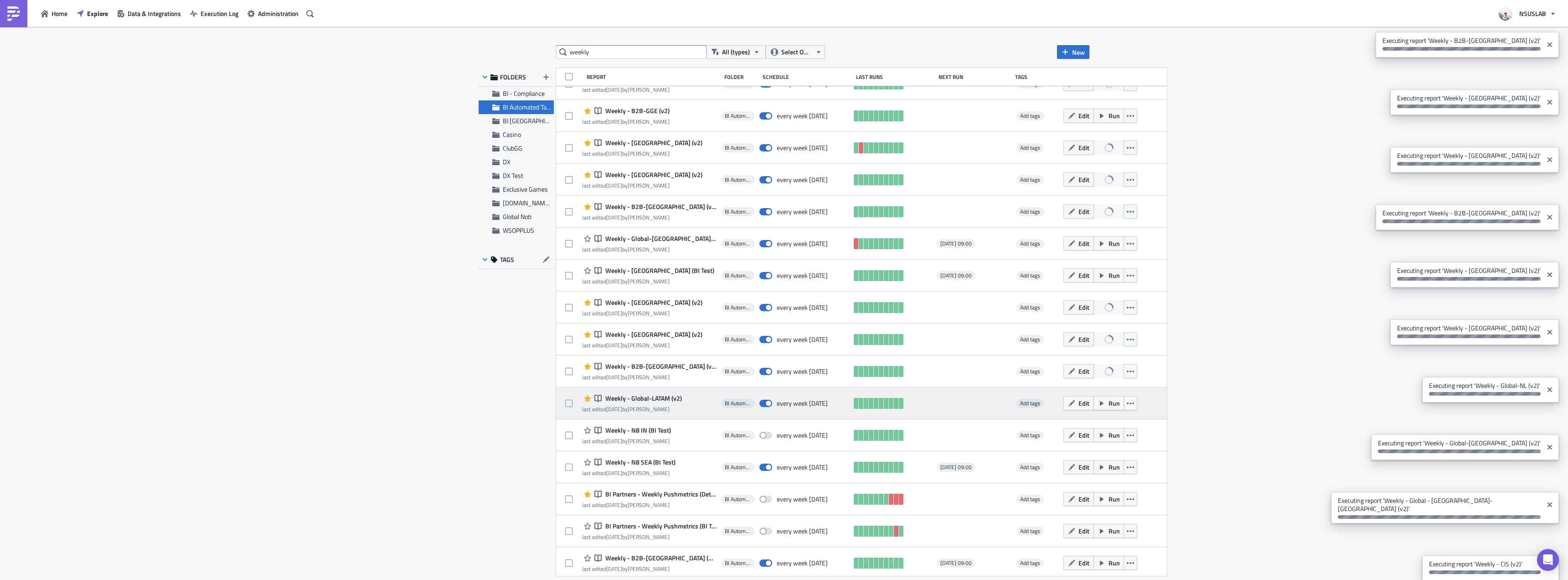
click at [1109, 402] on span "Run" at bounding box center [1115, 403] width 11 height 10
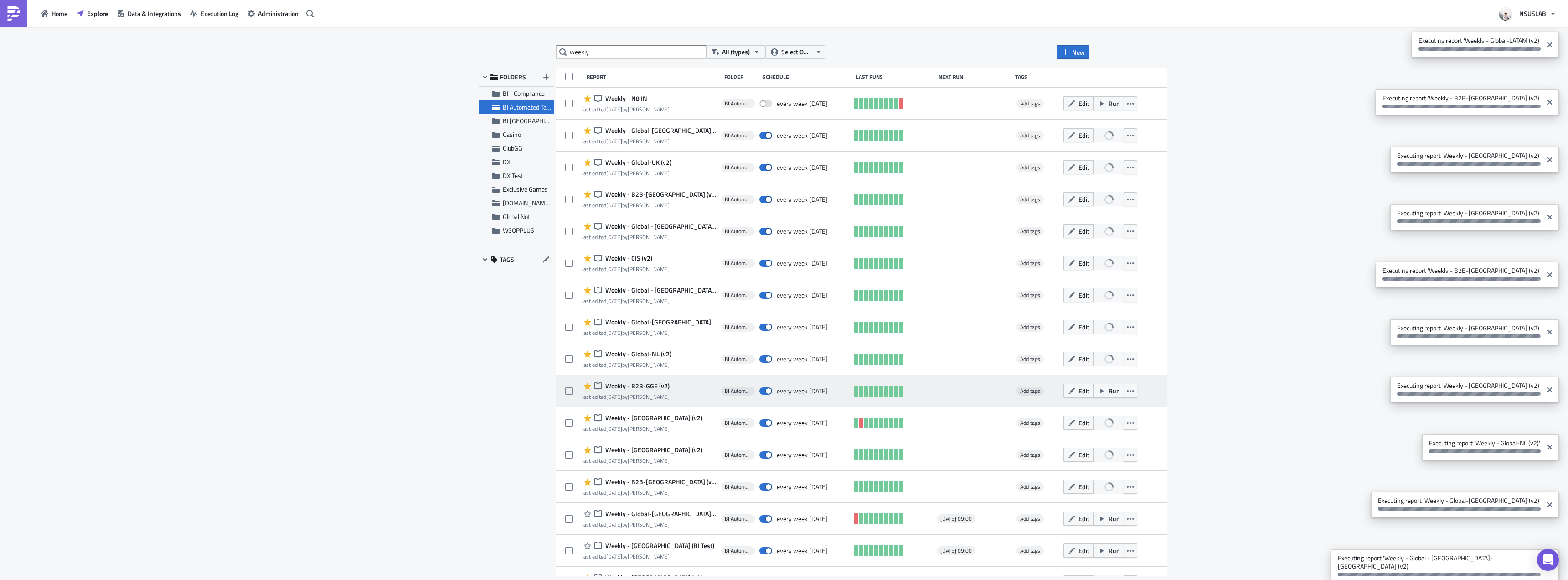
scroll to position [0, 0]
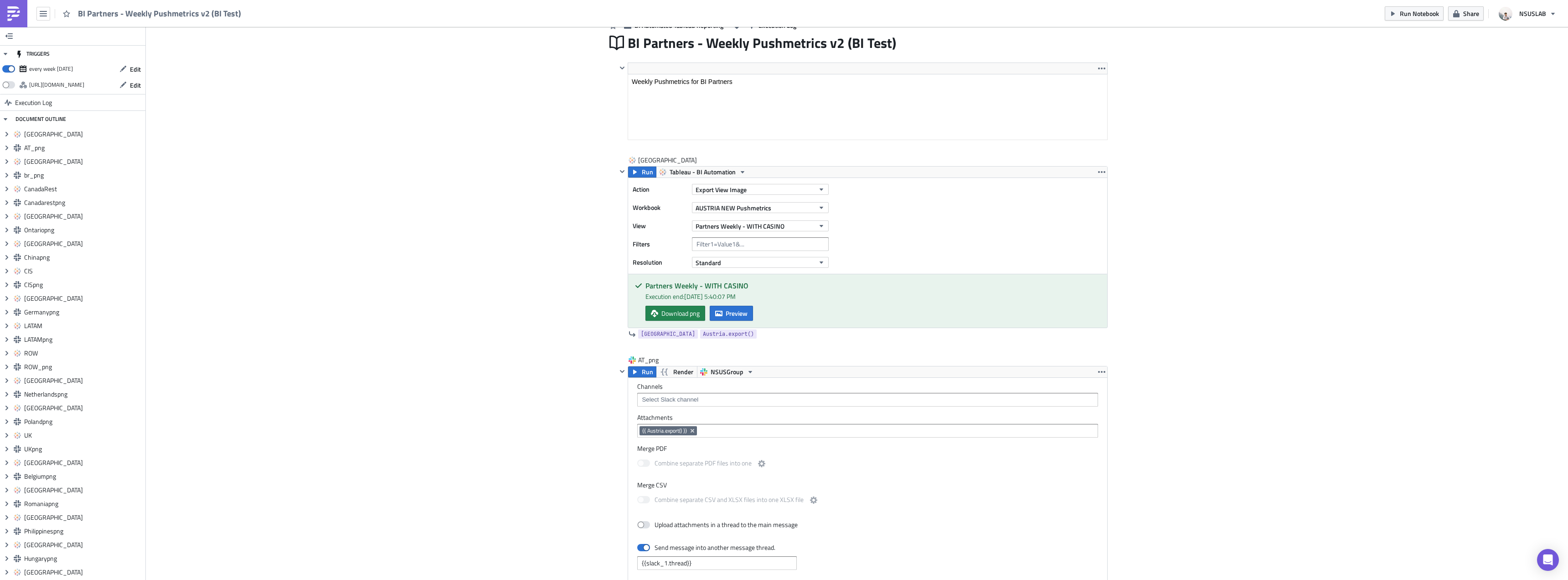
scroll to position [91, 0]
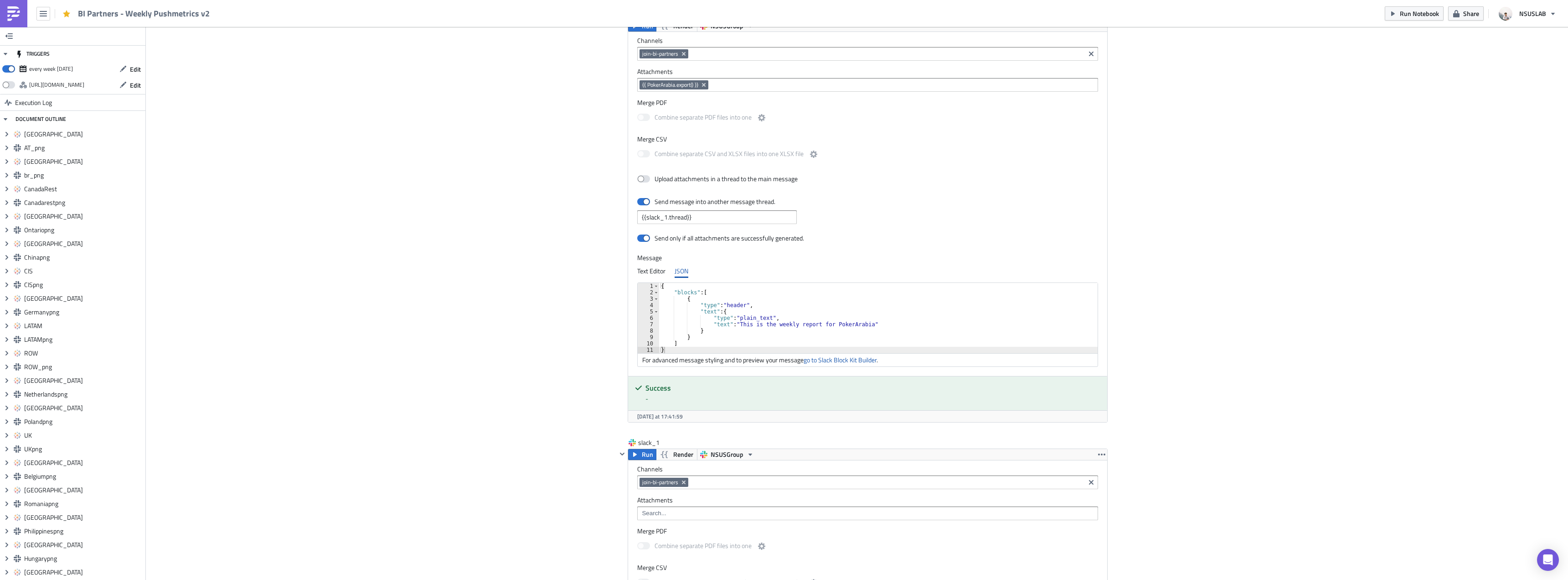
scroll to position [14536, 0]
